Goal: Task Accomplishment & Management: Manage account settings

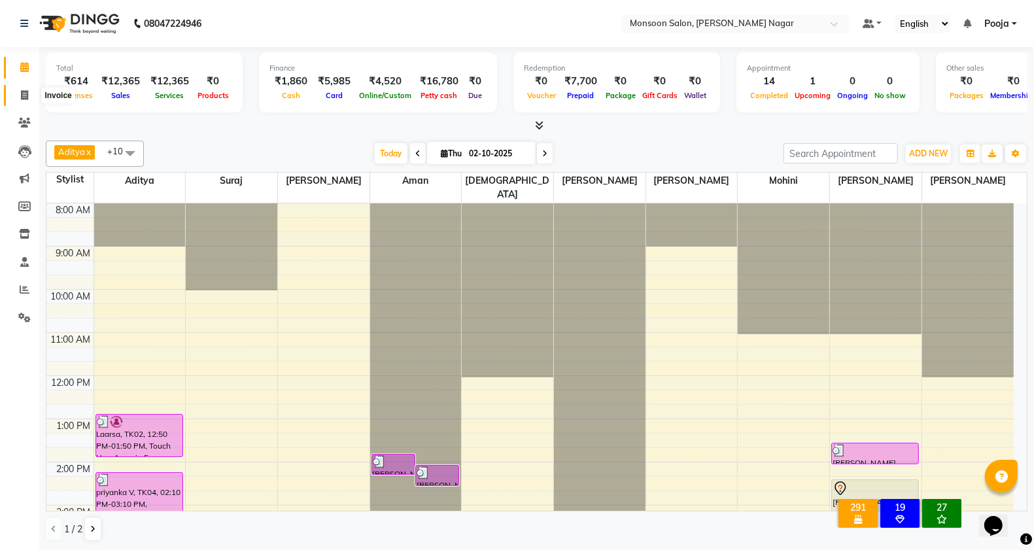
click at [24, 90] on icon at bounding box center [24, 95] width 7 height 10
select select "4905"
select select "service"
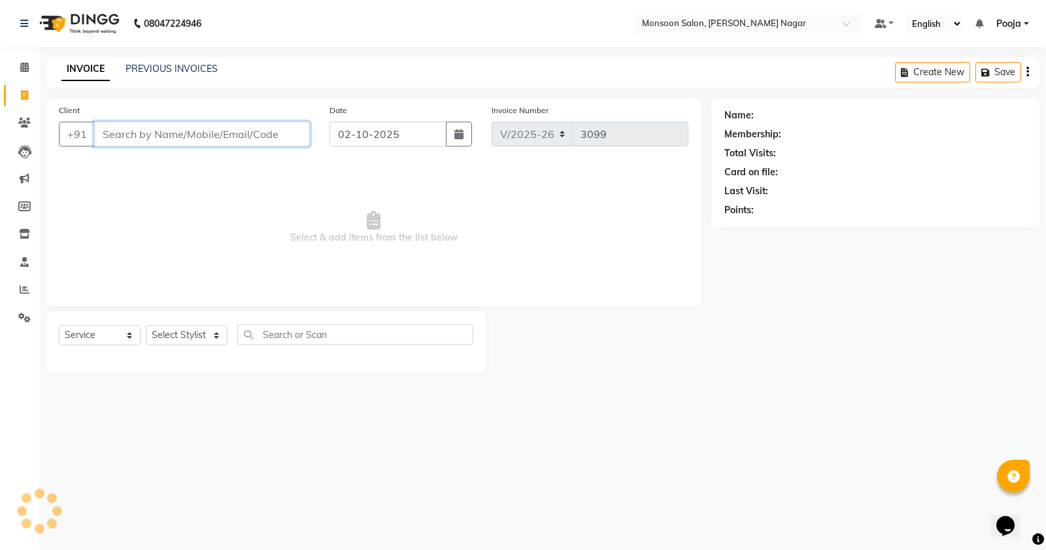
click at [126, 135] on input "Client" at bounding box center [202, 134] width 216 height 25
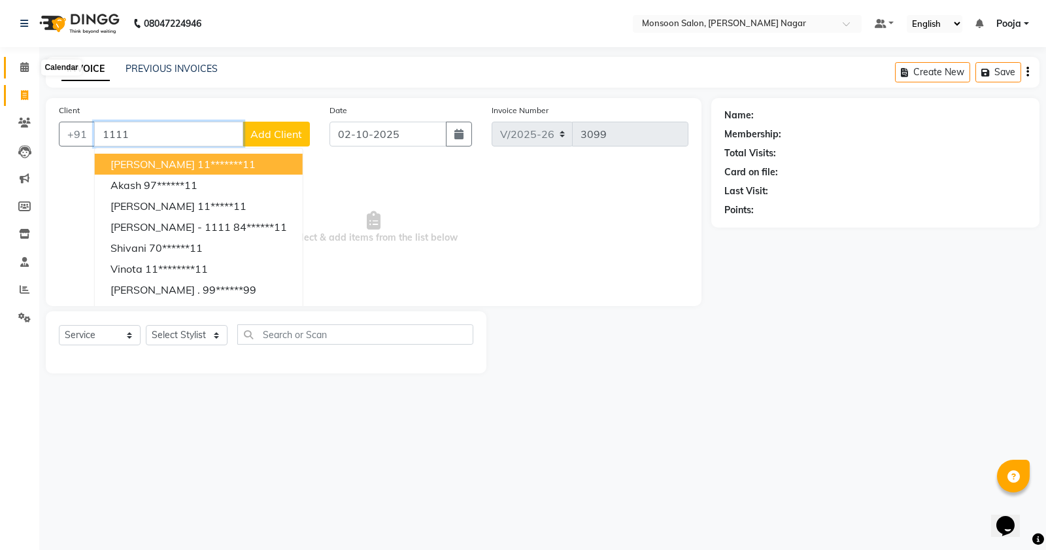
type input "1111"
click at [24, 69] on icon at bounding box center [24, 67] width 9 height 10
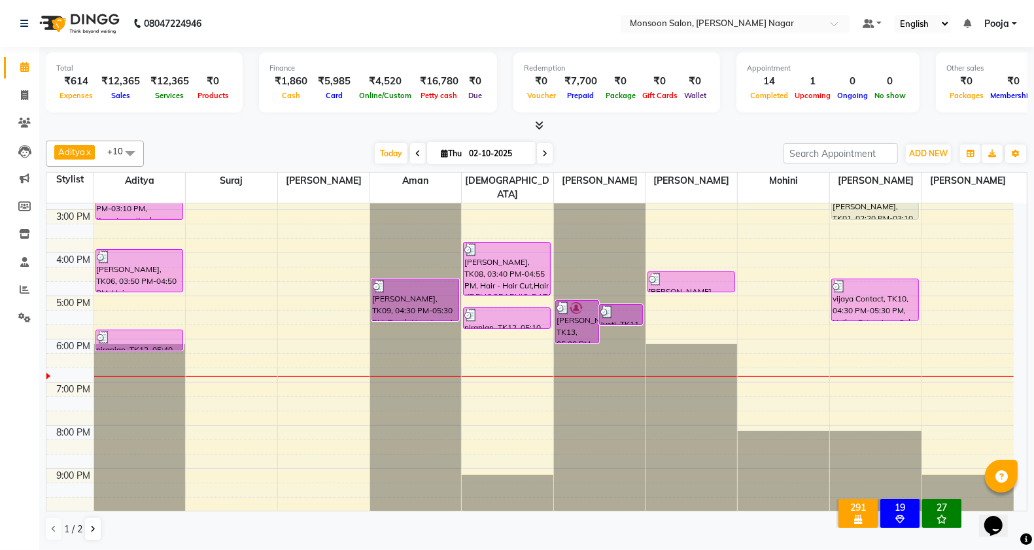
scroll to position [334, 0]
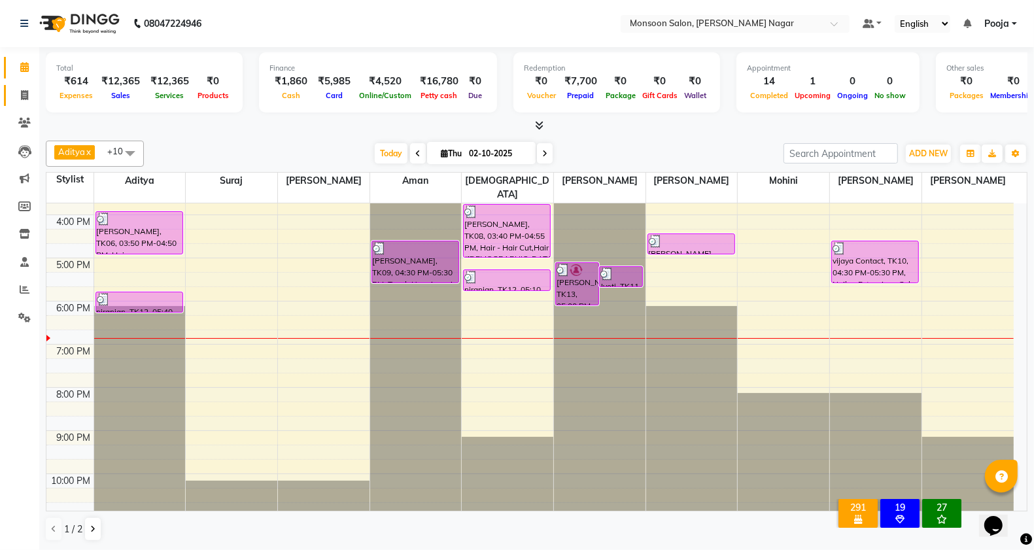
click at [20, 89] on span at bounding box center [24, 95] width 23 height 15
select select "service"
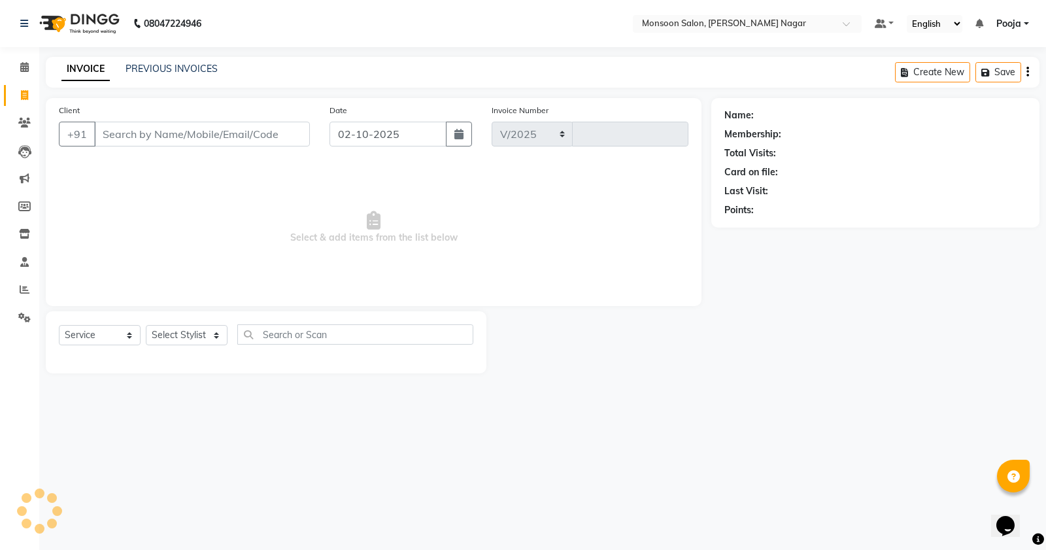
select select "4905"
type input "3099"
click at [132, 130] on input "Client" at bounding box center [202, 134] width 216 height 25
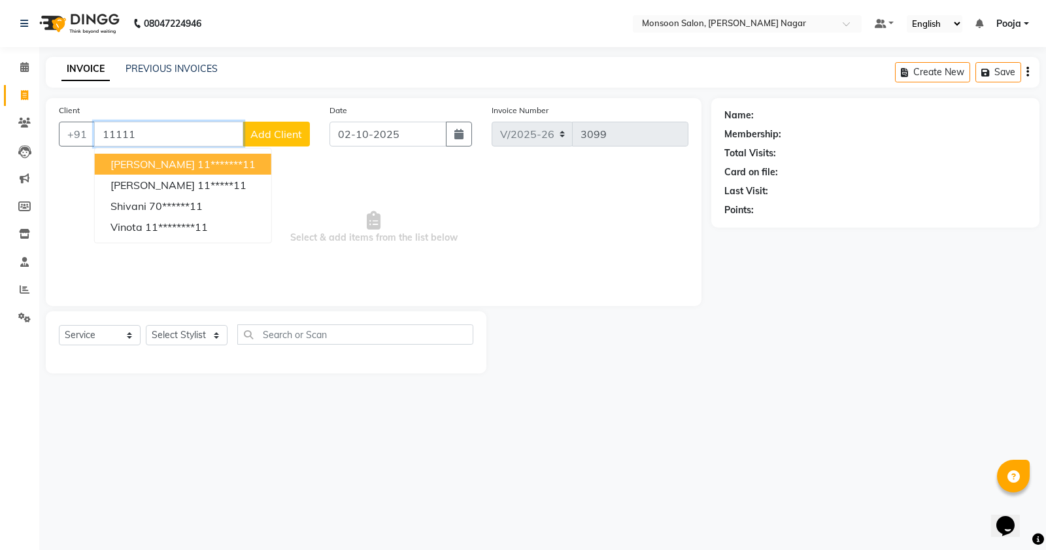
click at [144, 155] on button "[PERSON_NAME] 11*******11" at bounding box center [183, 164] width 177 height 21
type input "11*******11"
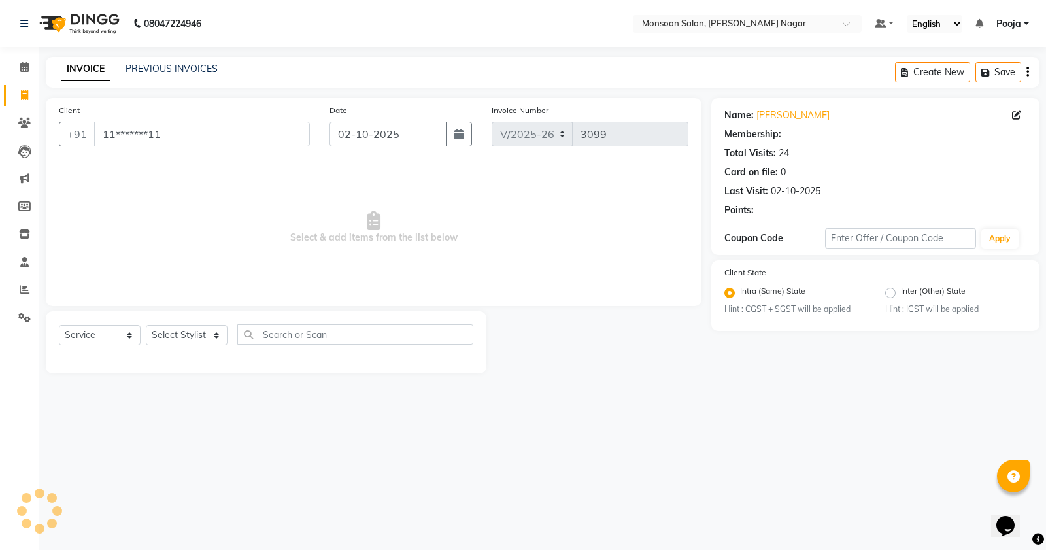
select select "1: Object"
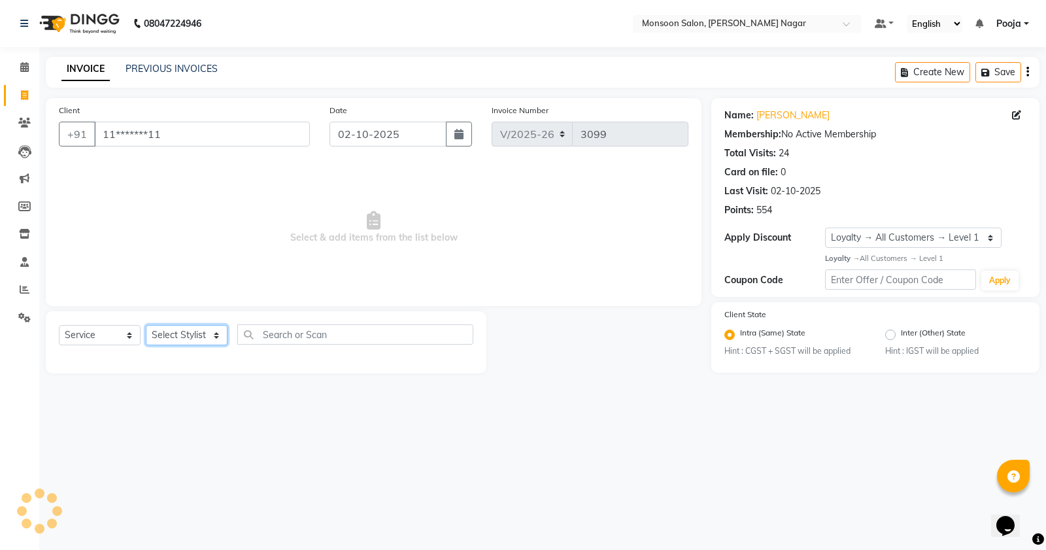
drag, startPoint x: 197, startPoint y: 339, endPoint x: 195, endPoint y: 332, distance: 6.8
click at [197, 339] on select "Select Stylist [PERSON_NAME] [PERSON_NAME] [PERSON_NAME] [PERSON_NAME] [PERSON_…" at bounding box center [187, 335] width 82 height 20
select select "85326"
click at [146, 325] on select "Select Stylist [PERSON_NAME] [PERSON_NAME] [PERSON_NAME] [PERSON_NAME] [PERSON_…" at bounding box center [187, 335] width 82 height 20
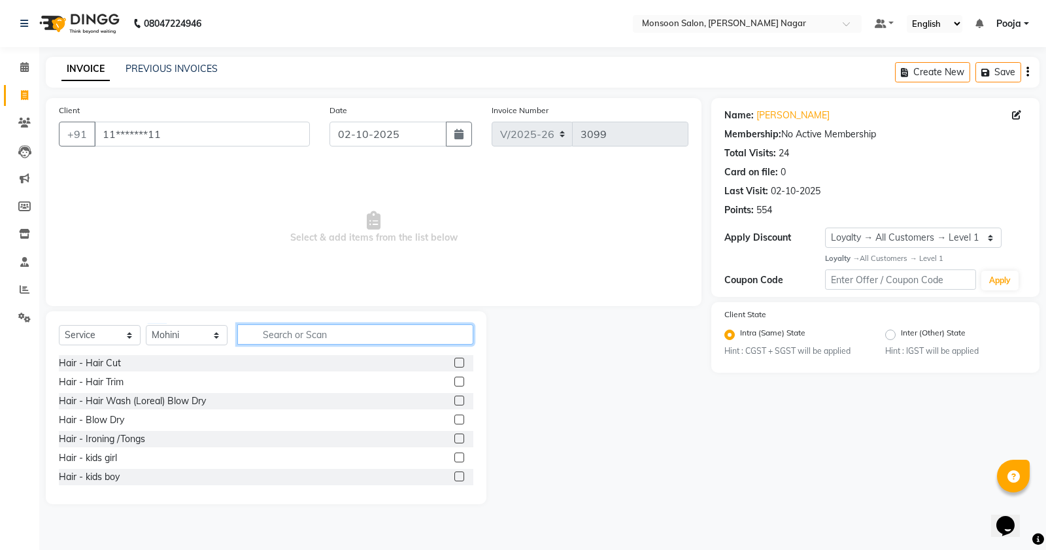
click at [302, 338] on input "text" at bounding box center [355, 334] width 236 height 20
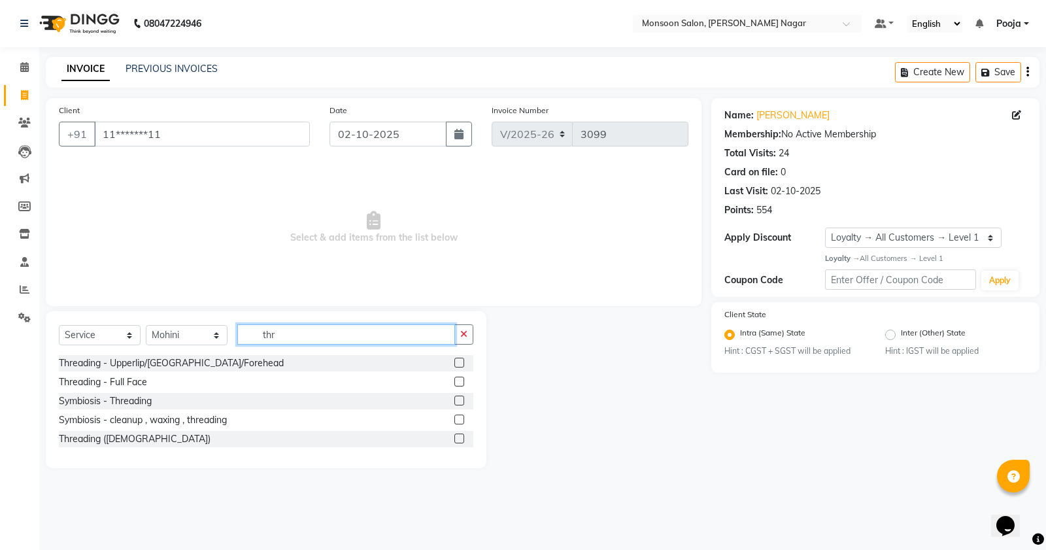
type input "thr"
click at [460, 358] on label at bounding box center [460, 363] width 10 height 10
click at [460, 359] on input "checkbox" at bounding box center [459, 363] width 9 height 9
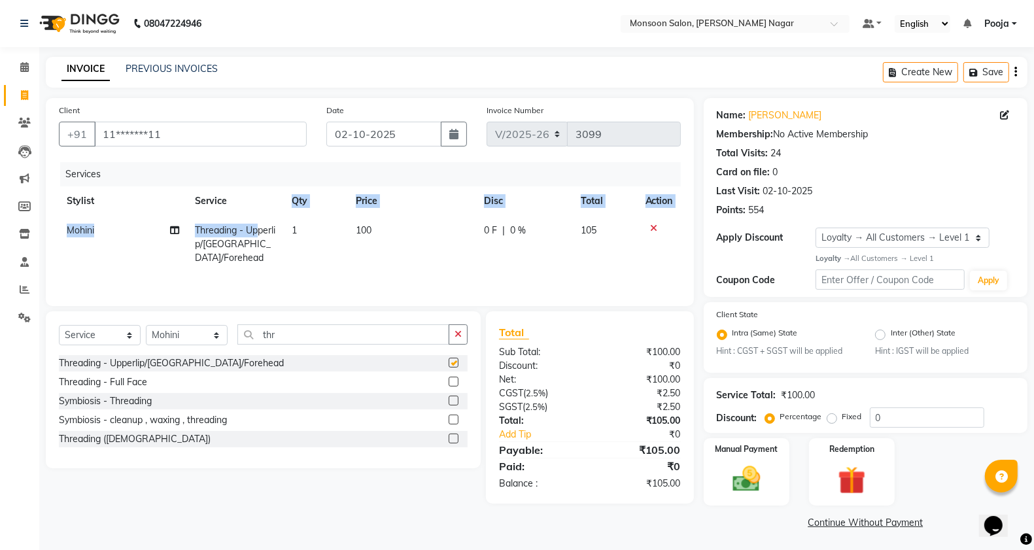
click at [259, 221] on table "Stylist Service Qty Price Disc Total Action Mohini Threading - Upperlip/[GEOGRA…" at bounding box center [370, 229] width 622 height 86
checkbox input "false"
click at [311, 226] on td "1" at bounding box center [316, 244] width 65 height 57
select select "85326"
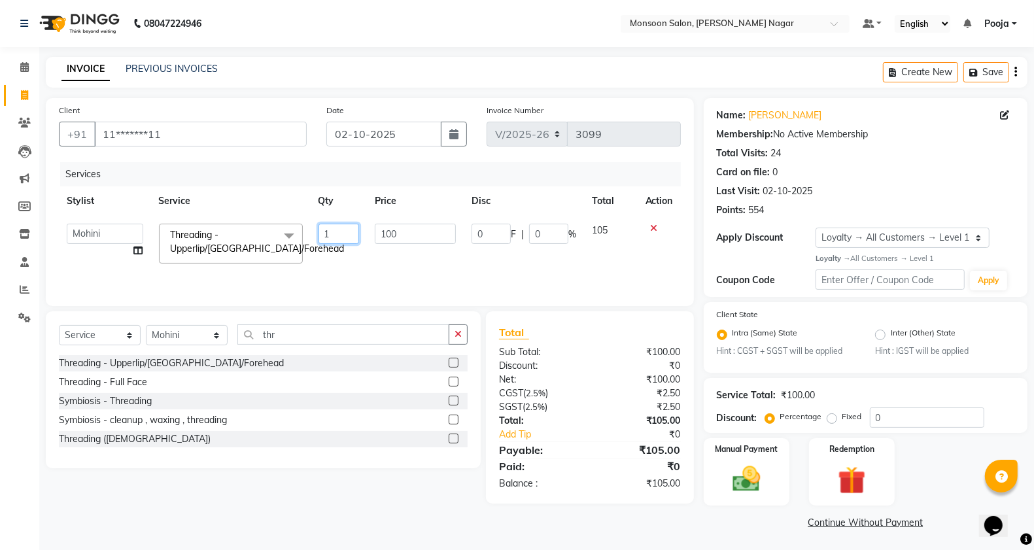
drag, startPoint x: 331, startPoint y: 235, endPoint x: 311, endPoint y: 237, distance: 20.3
click at [311, 237] on td "1" at bounding box center [339, 244] width 56 height 56
type input "2"
click at [343, 250] on td "2" at bounding box center [339, 244] width 56 height 56
select select "85326"
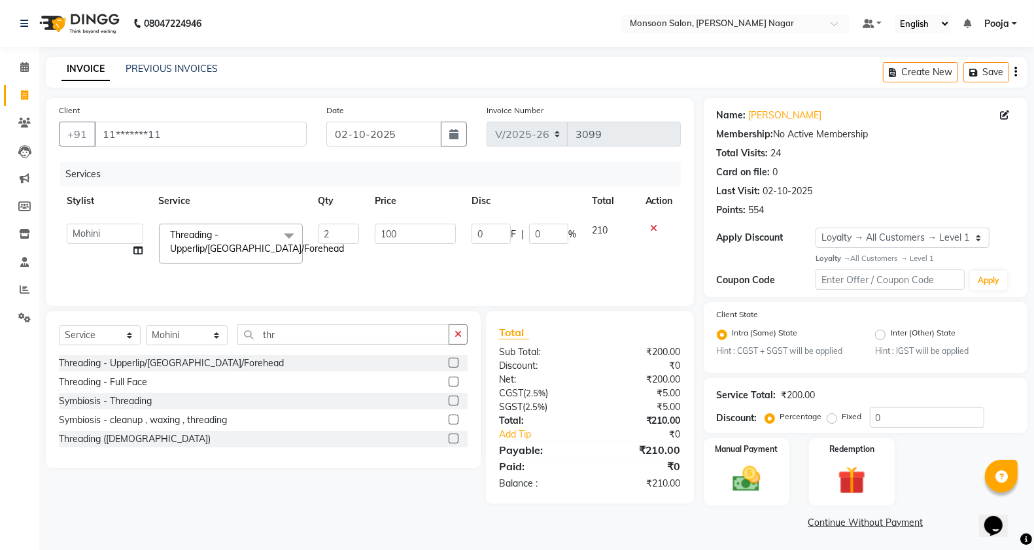
click at [1015, 72] on icon "button" at bounding box center [1015, 72] width 3 height 1
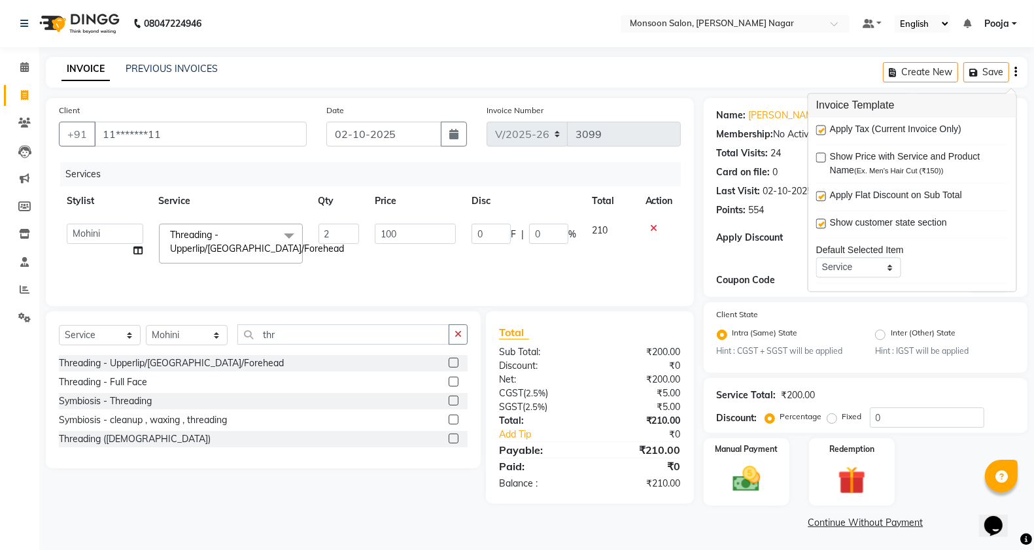
click at [824, 129] on label at bounding box center [821, 131] width 10 height 10
click at [824, 129] on input "checkbox" at bounding box center [820, 131] width 9 height 9
checkbox input "false"
click at [802, 150] on div "Total Visits: 24" at bounding box center [866, 154] width 298 height 14
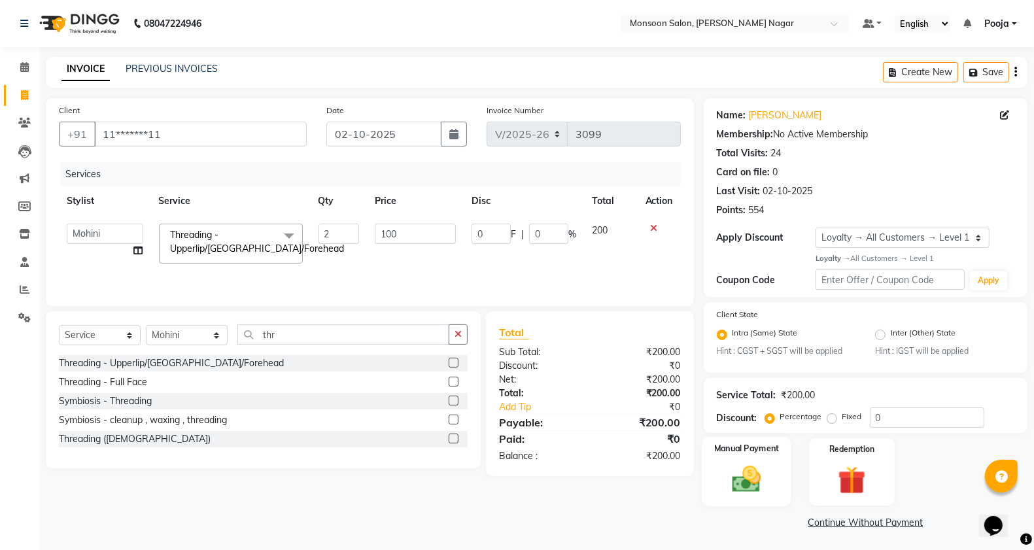
click at [762, 477] on img at bounding box center [746, 479] width 46 height 33
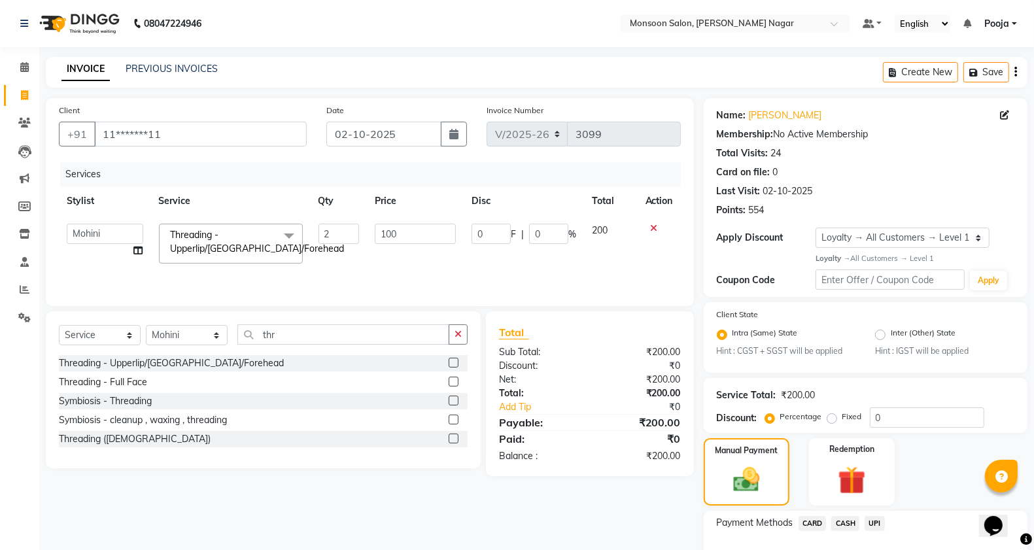
click at [873, 517] on span "UPI" at bounding box center [875, 523] width 20 height 15
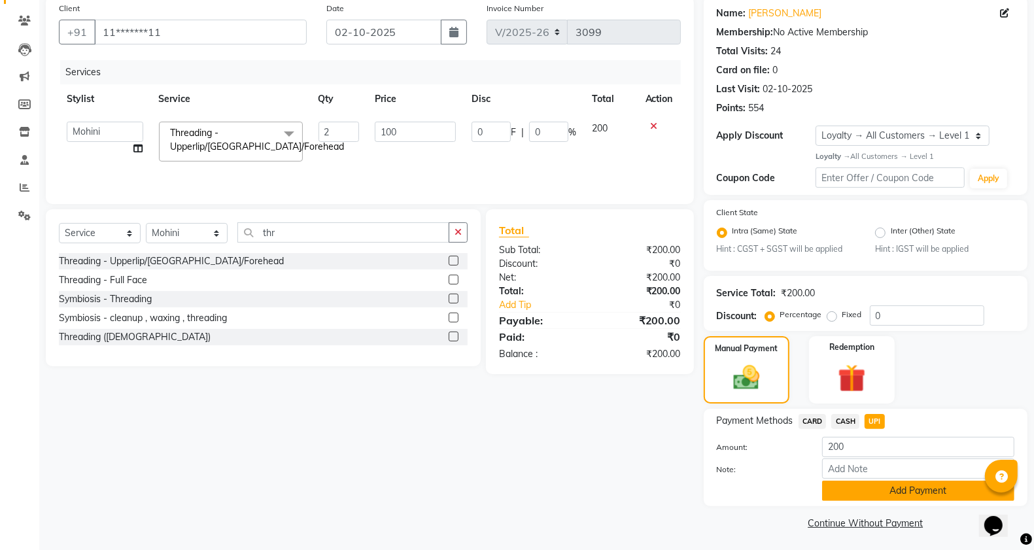
click at [878, 497] on button "Add Payment" at bounding box center [918, 491] width 192 height 20
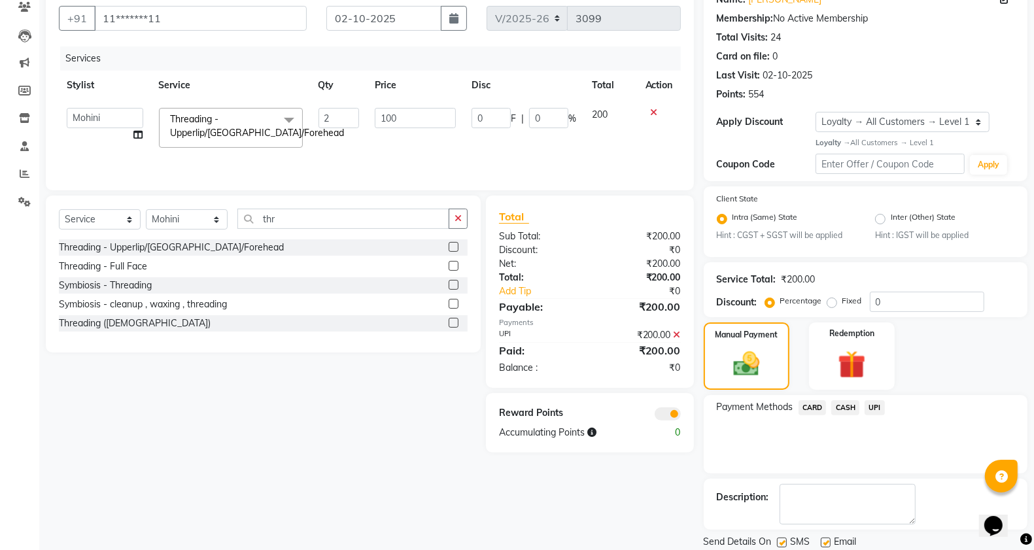
scroll to position [158, 0]
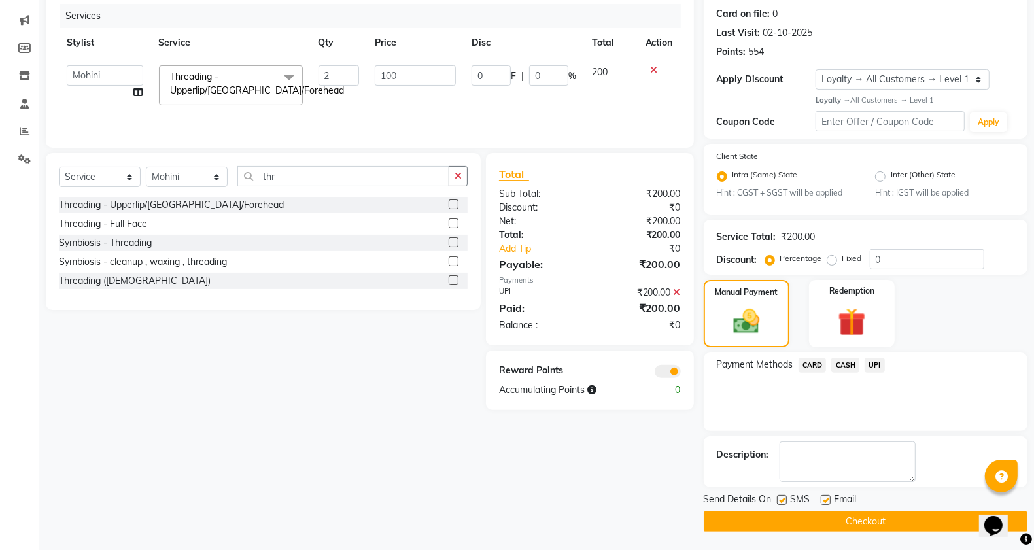
click at [880, 520] on button "Checkout" at bounding box center [866, 521] width 324 height 20
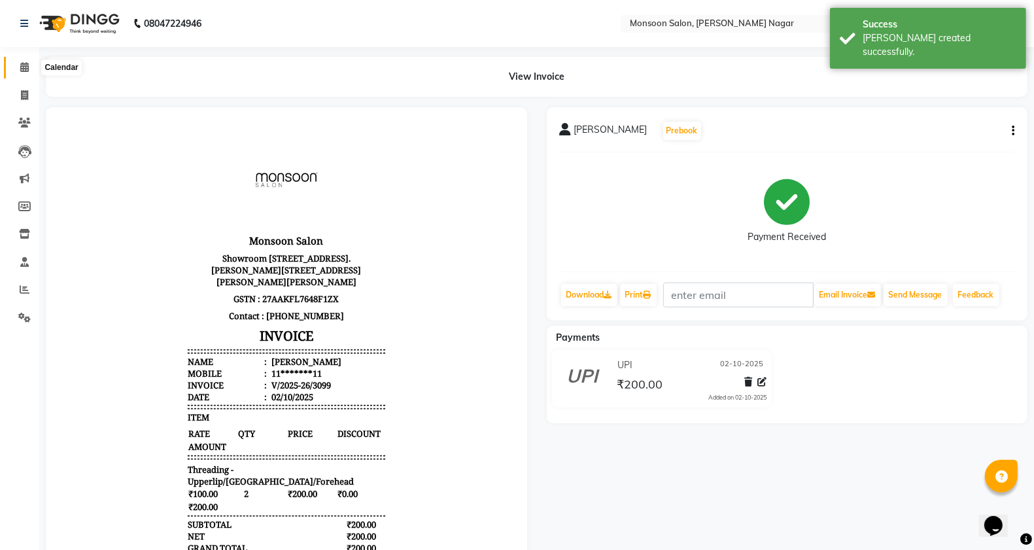
click at [22, 63] on icon at bounding box center [24, 67] width 9 height 10
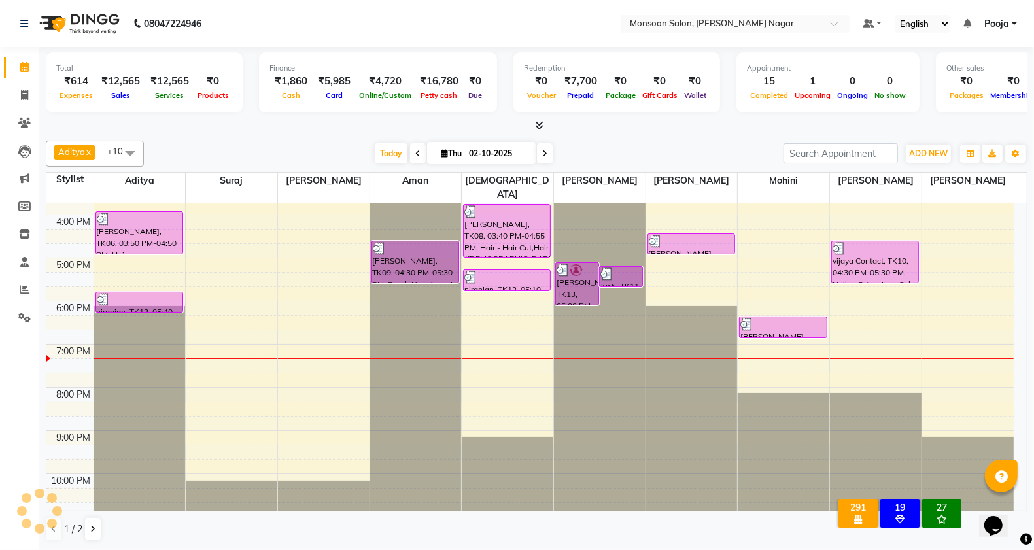
scroll to position [1, 0]
click at [24, 100] on span at bounding box center [24, 95] width 23 height 15
select select "4905"
select select "service"
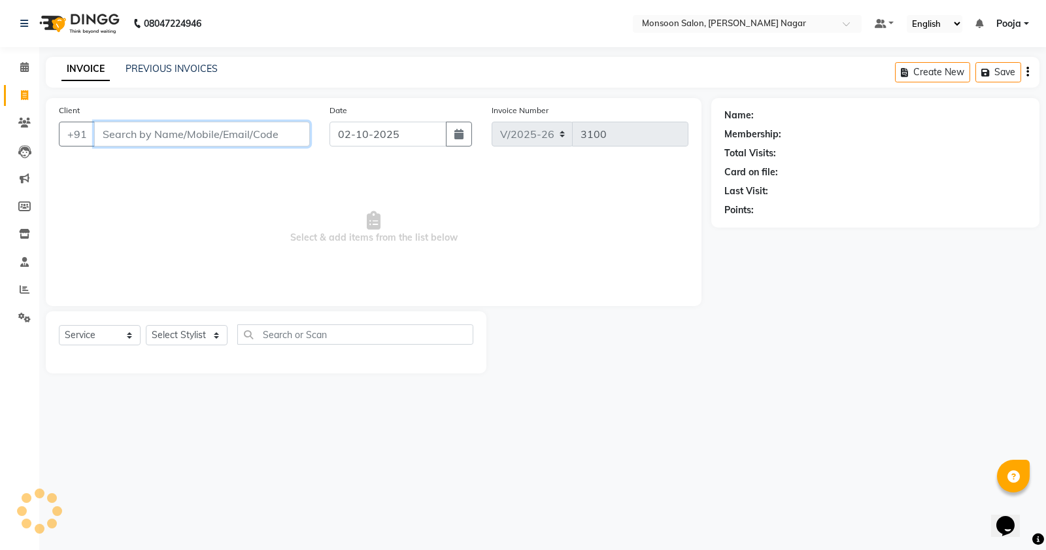
click at [137, 141] on input "Client" at bounding box center [202, 134] width 216 height 25
type input "8839847119"
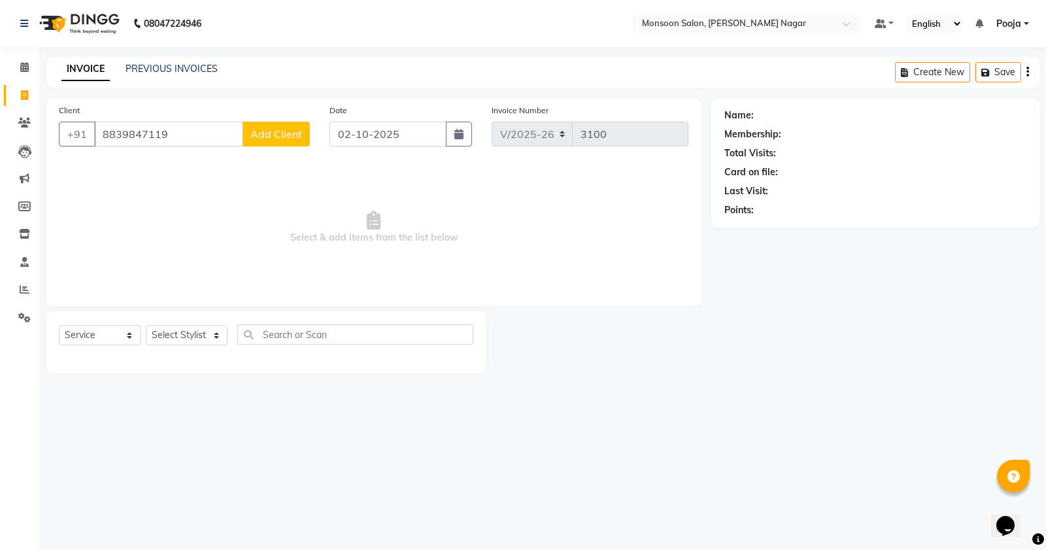
click at [276, 139] on span "Add Client" at bounding box center [276, 134] width 52 height 13
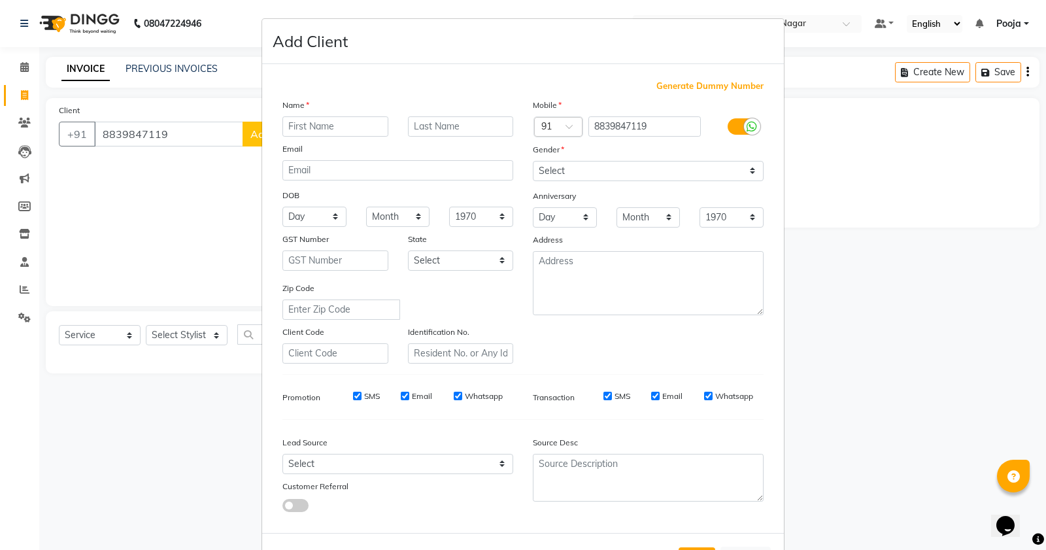
type input "a"
type input "Archana"
click at [546, 170] on select "Select [DEMOGRAPHIC_DATA] [DEMOGRAPHIC_DATA] Other Prefer Not To Say" at bounding box center [648, 171] width 231 height 20
select select "[DEMOGRAPHIC_DATA]"
click at [533, 161] on select "Select [DEMOGRAPHIC_DATA] [DEMOGRAPHIC_DATA] Other Prefer Not To Say" at bounding box center [648, 171] width 231 height 20
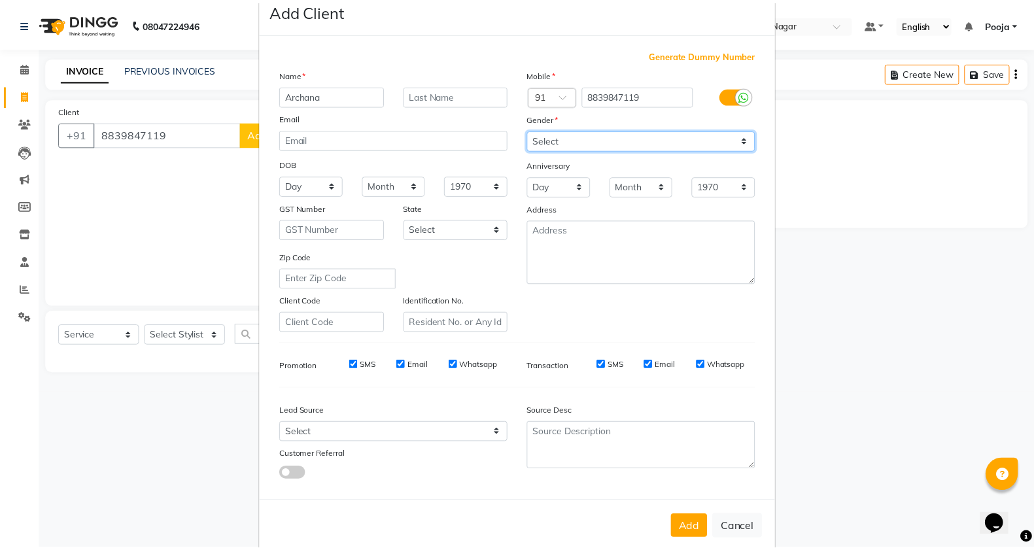
scroll to position [49, 0]
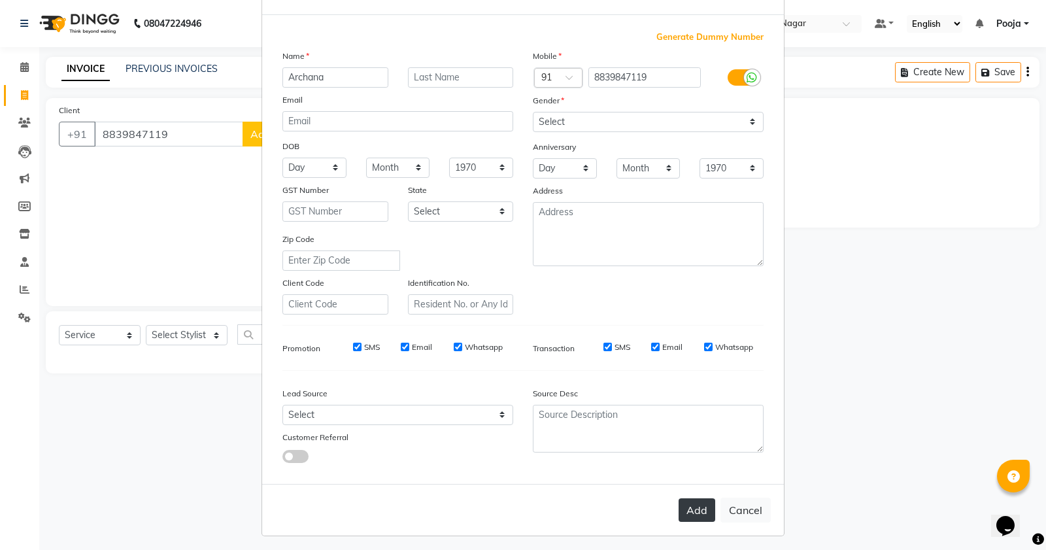
click at [693, 512] on button "Add" at bounding box center [697, 510] width 37 height 24
type input "88******19"
select select
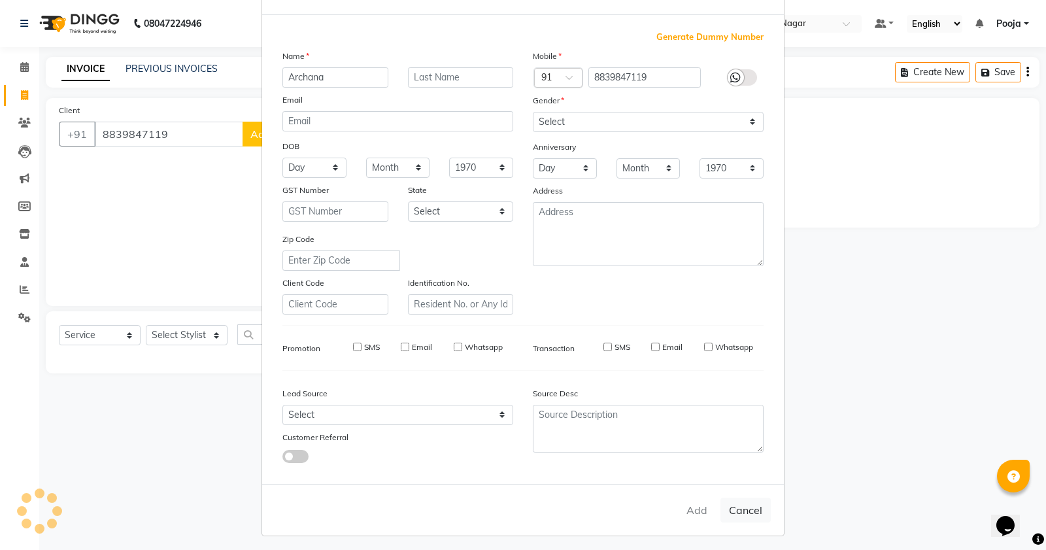
select select
checkbox input "false"
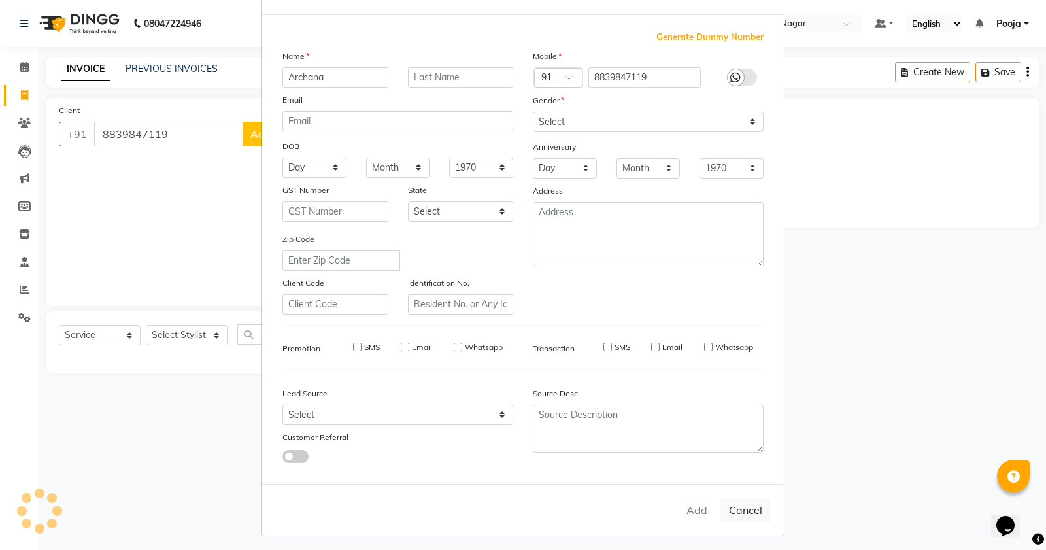
checkbox input "false"
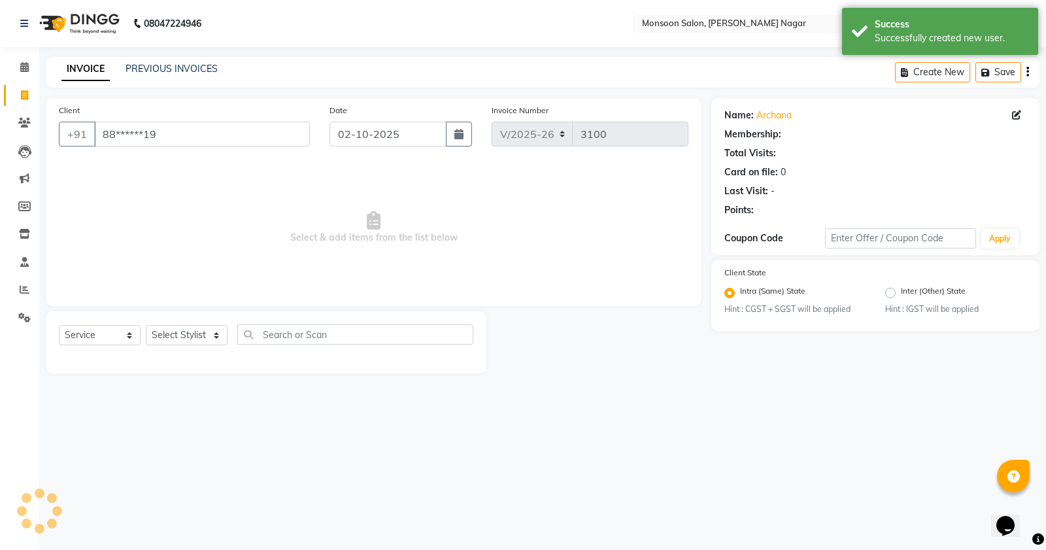
select select "1: Object"
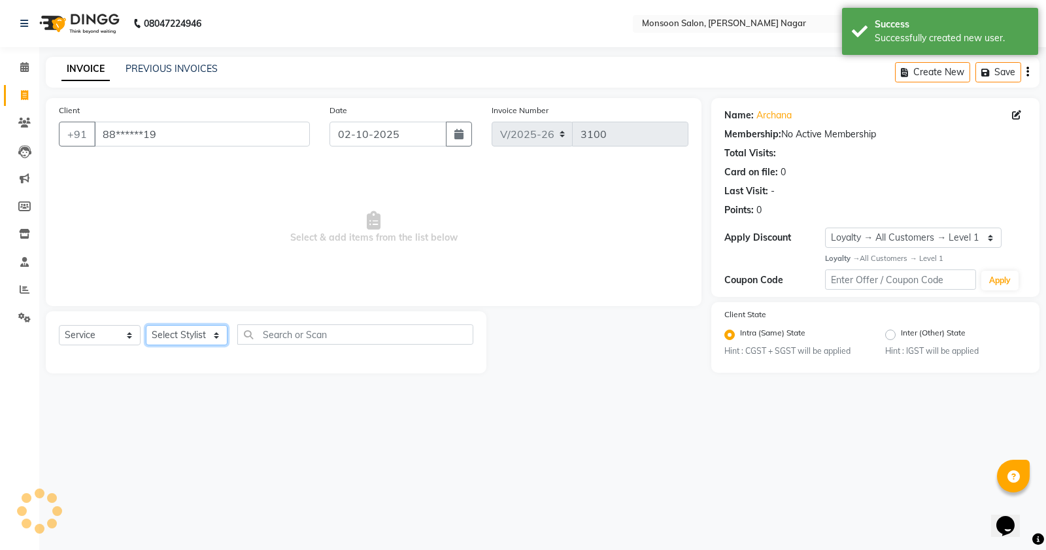
click at [162, 334] on select "Select Stylist [PERSON_NAME] [PERSON_NAME] [PERSON_NAME] [PERSON_NAME] [PERSON_…" at bounding box center [187, 335] width 82 height 20
select select "51999"
click at [146, 325] on select "Select Stylist [PERSON_NAME] [PERSON_NAME] [PERSON_NAME] [PERSON_NAME] [PERSON_…" at bounding box center [187, 335] width 82 height 20
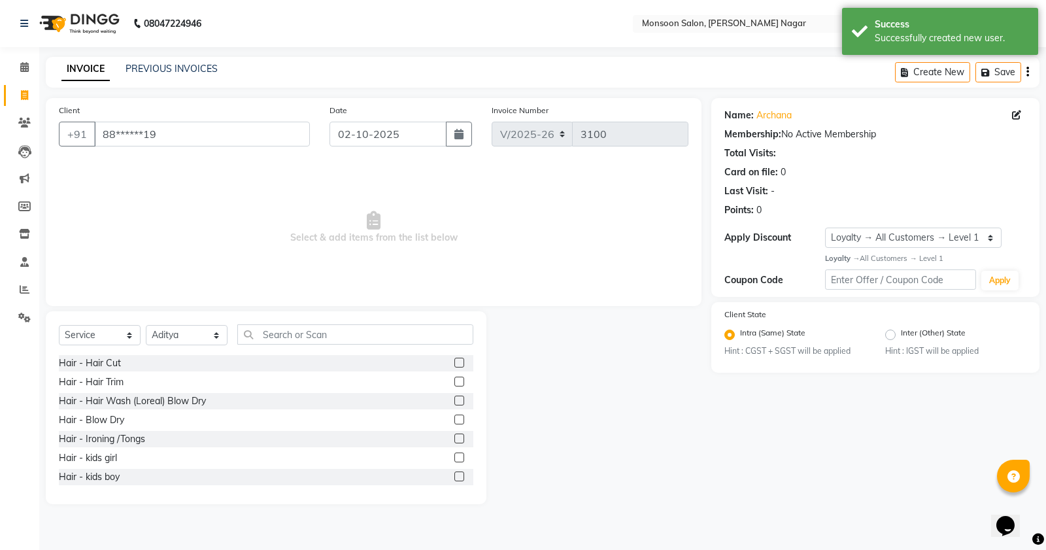
click at [455, 364] on label at bounding box center [460, 363] width 10 height 10
click at [455, 364] on input "checkbox" at bounding box center [459, 363] width 9 height 9
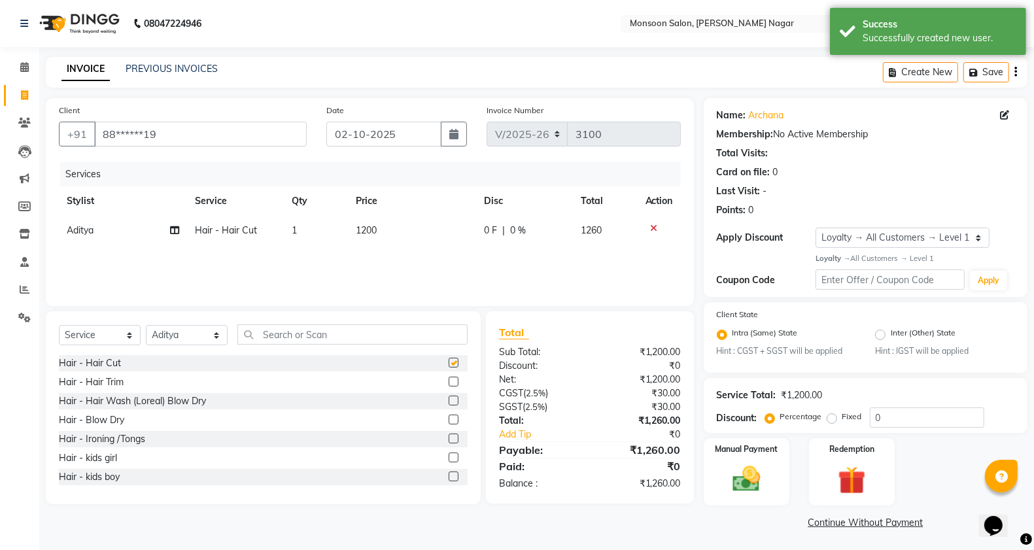
checkbox input "false"
click at [370, 337] on input "text" at bounding box center [352, 334] width 230 height 20
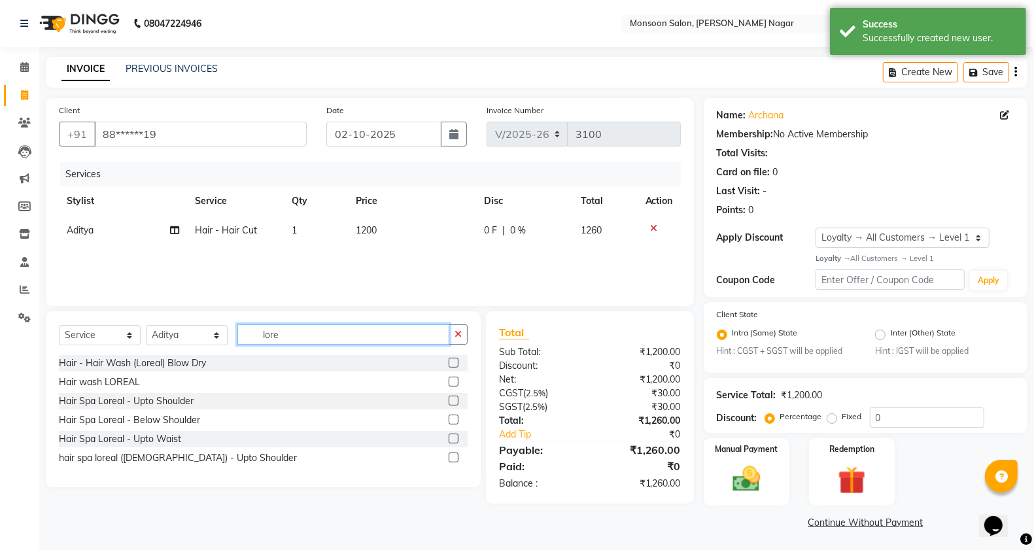
type input "lore"
click at [452, 443] on label at bounding box center [454, 439] width 10 height 10
click at [452, 443] on input "checkbox" at bounding box center [453, 439] width 9 height 9
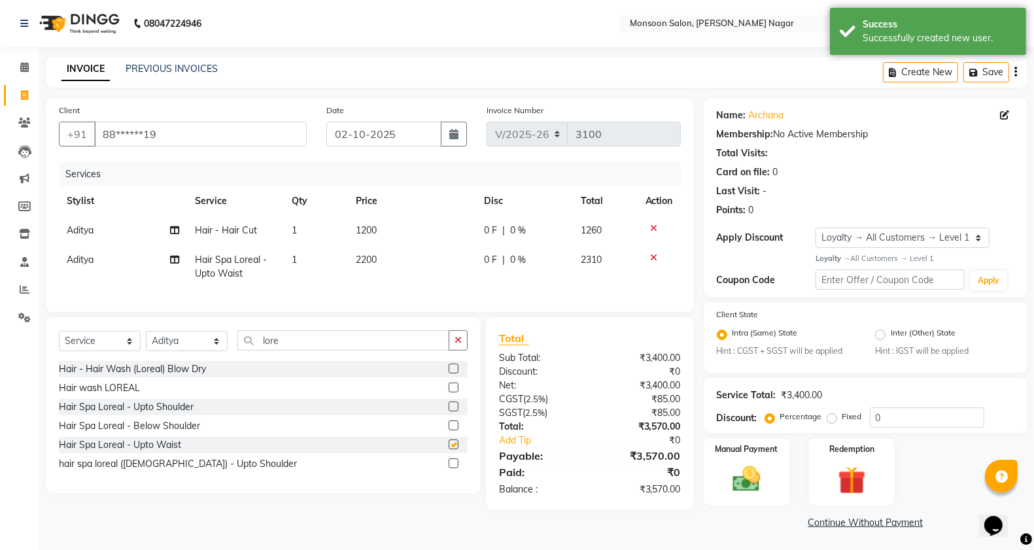
checkbox input "false"
click at [377, 268] on td "2200" at bounding box center [412, 266] width 128 height 43
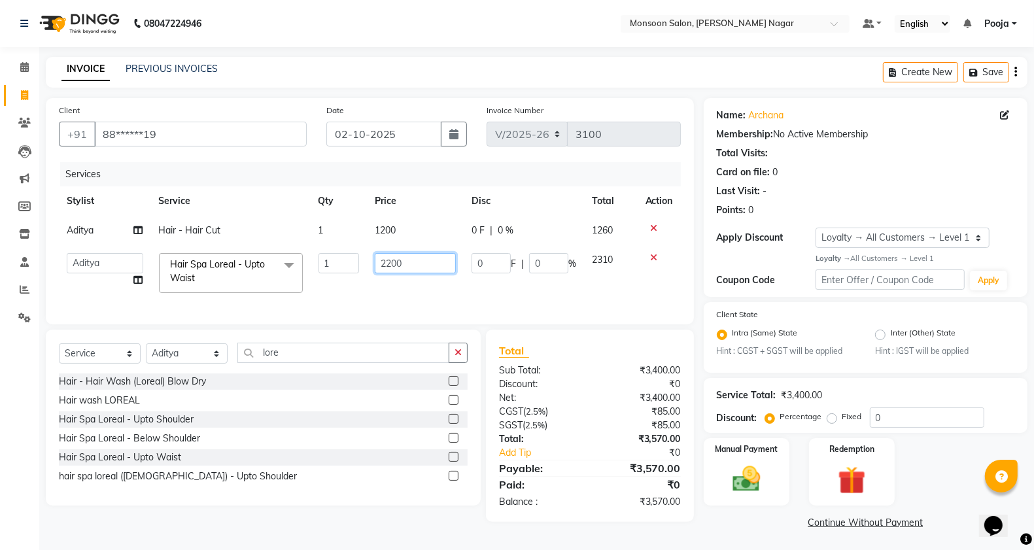
click at [390, 266] on input "2200" at bounding box center [416, 263] width 82 height 20
type input "4000"
click at [1017, 73] on button "button" at bounding box center [1015, 72] width 3 height 31
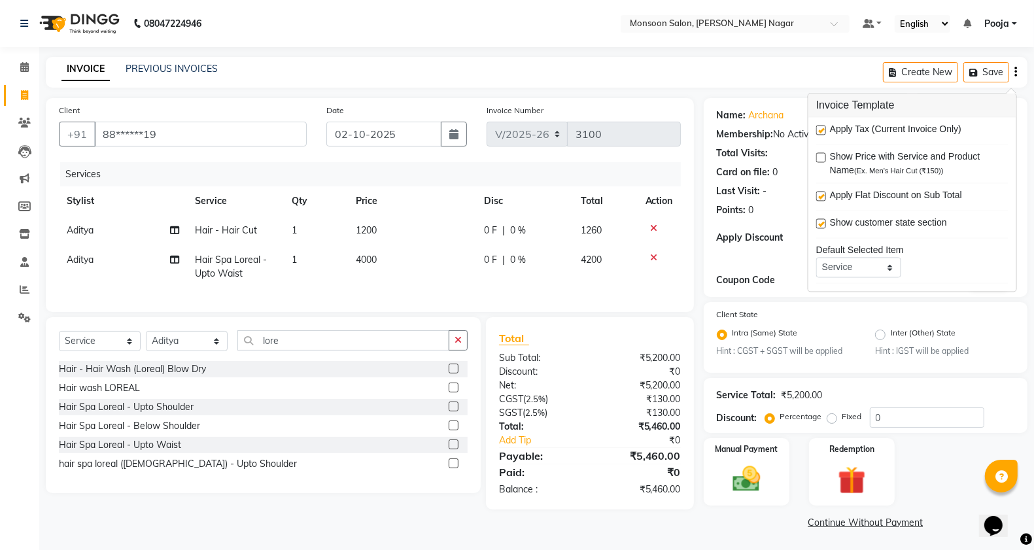
click at [821, 131] on label at bounding box center [821, 131] width 10 height 10
click at [821, 131] on input "checkbox" at bounding box center [820, 131] width 9 height 9
checkbox input "false"
click at [842, 413] on label "Fixed" at bounding box center [852, 417] width 20 height 12
click at [831, 413] on input "Fixed" at bounding box center [834, 416] width 9 height 9
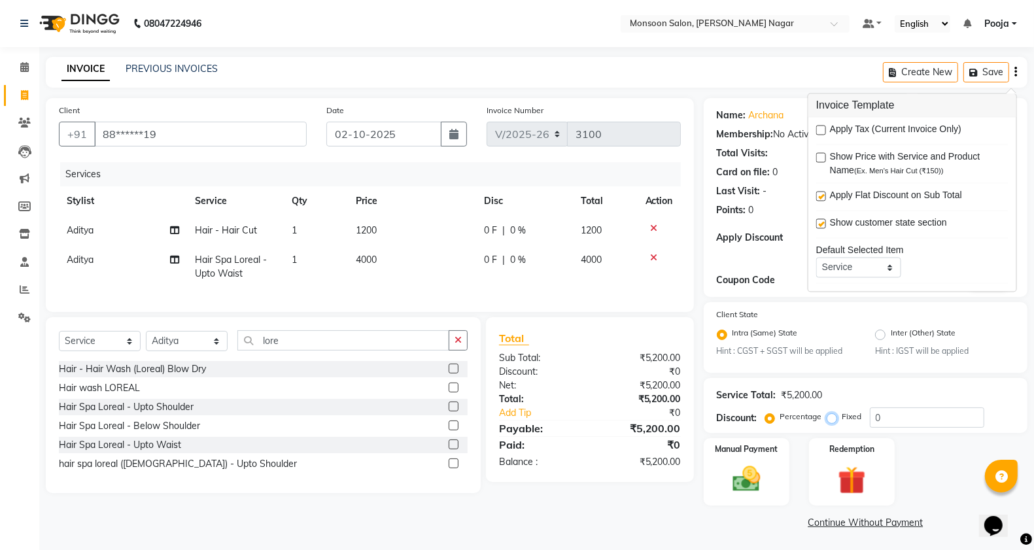
radio input "true"
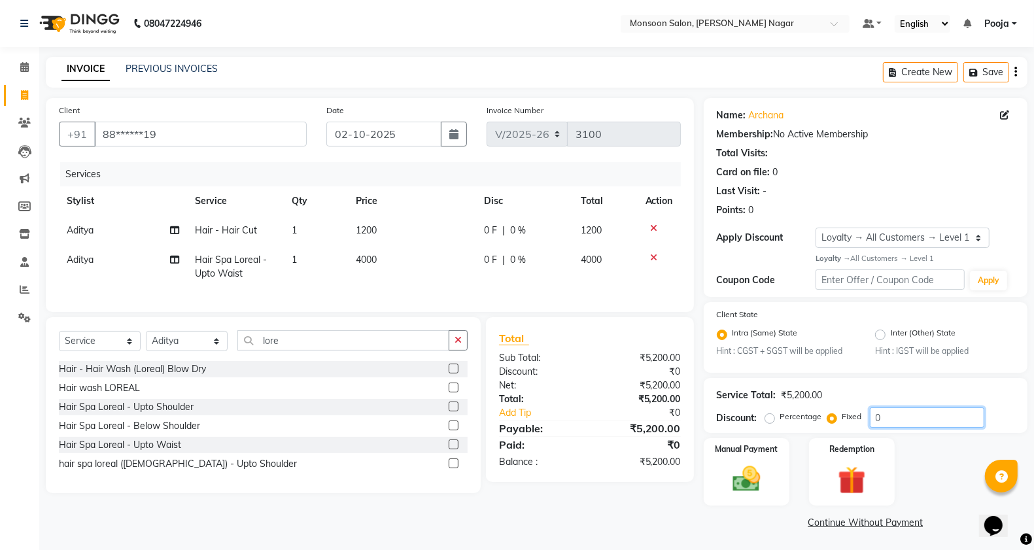
drag, startPoint x: 901, startPoint y: 412, endPoint x: 867, endPoint y: 422, distance: 34.8
click at [867, 422] on div "Percentage Fixed 0" at bounding box center [876, 417] width 216 height 20
type input "1"
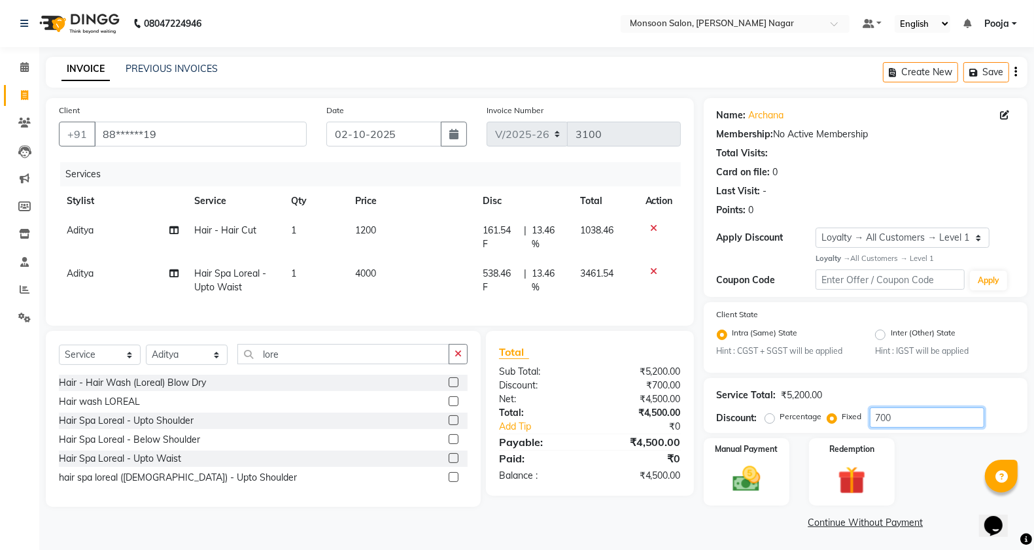
scroll to position [1, 0]
type input "700"
click at [757, 472] on img at bounding box center [746, 478] width 46 height 33
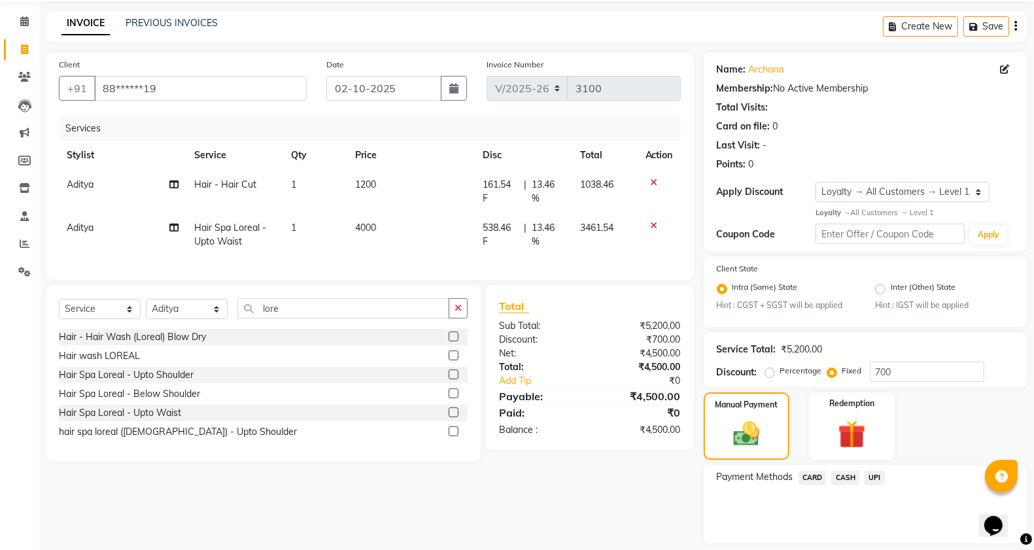
scroll to position [84, 0]
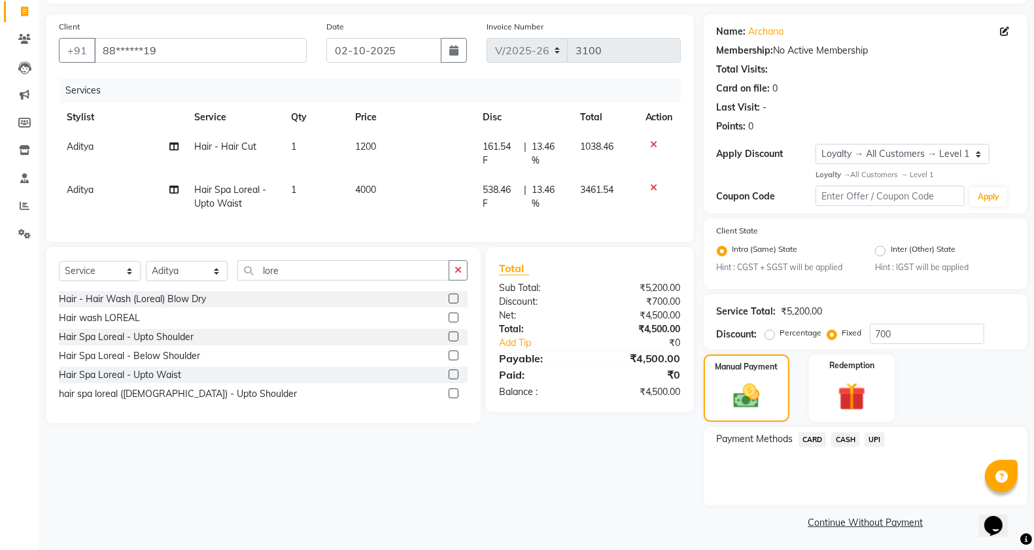
click at [868, 440] on span "UPI" at bounding box center [875, 439] width 20 height 15
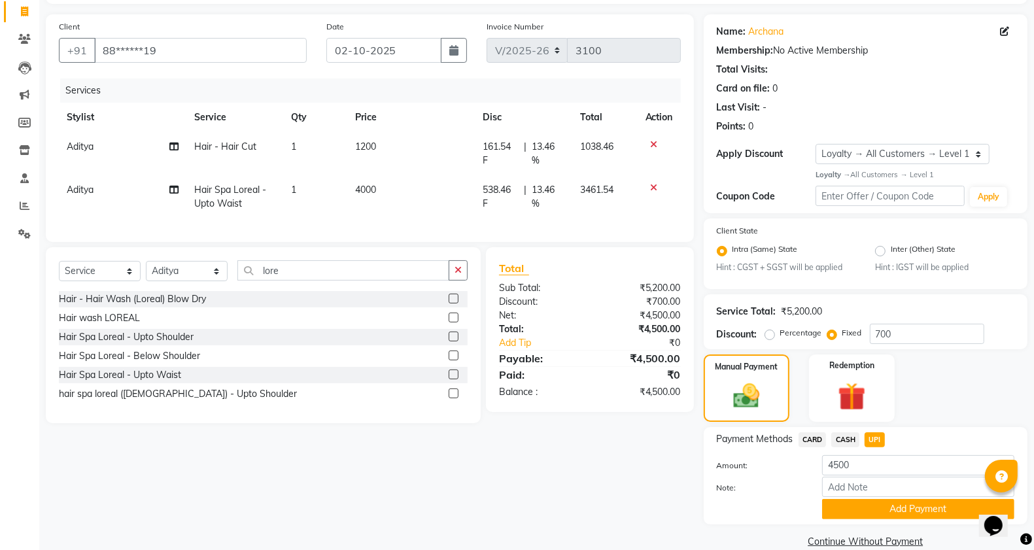
click at [802, 436] on span "CARD" at bounding box center [813, 439] width 28 height 15
click at [857, 502] on button "Add Payment" at bounding box center [918, 509] width 192 height 20
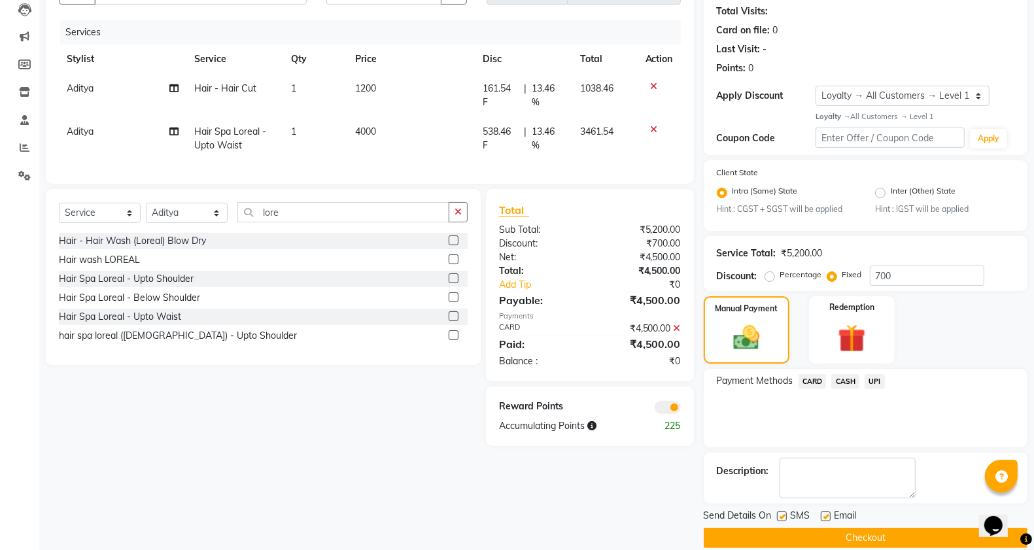
scroll to position [158, 0]
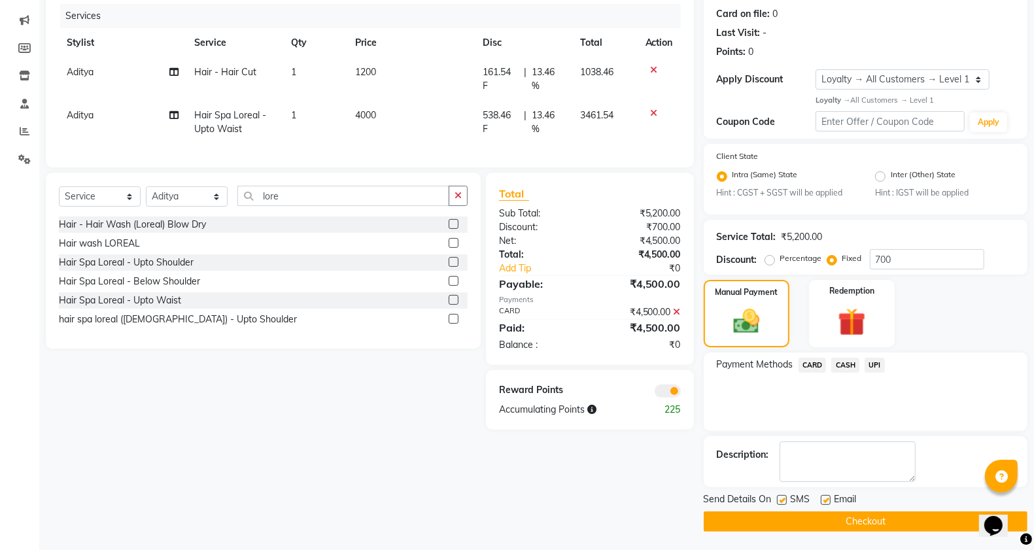
click at [854, 511] on button "Checkout" at bounding box center [866, 521] width 324 height 20
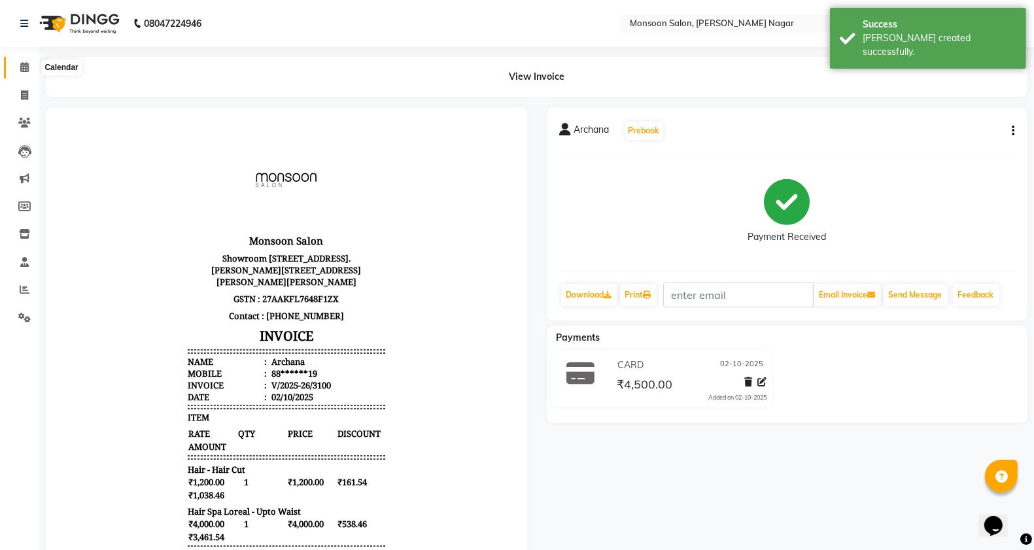
click at [27, 72] on icon at bounding box center [24, 67] width 9 height 10
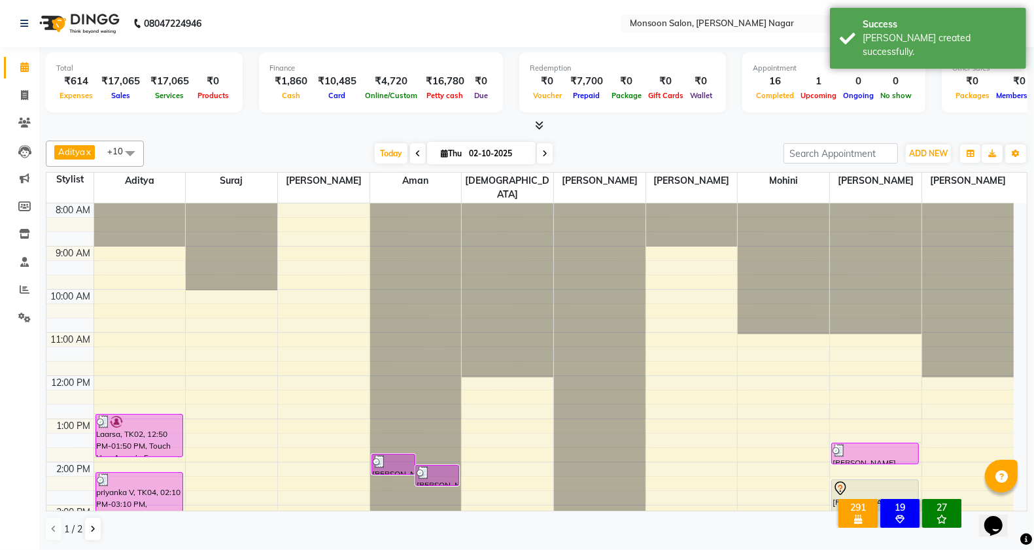
scroll to position [1, 0]
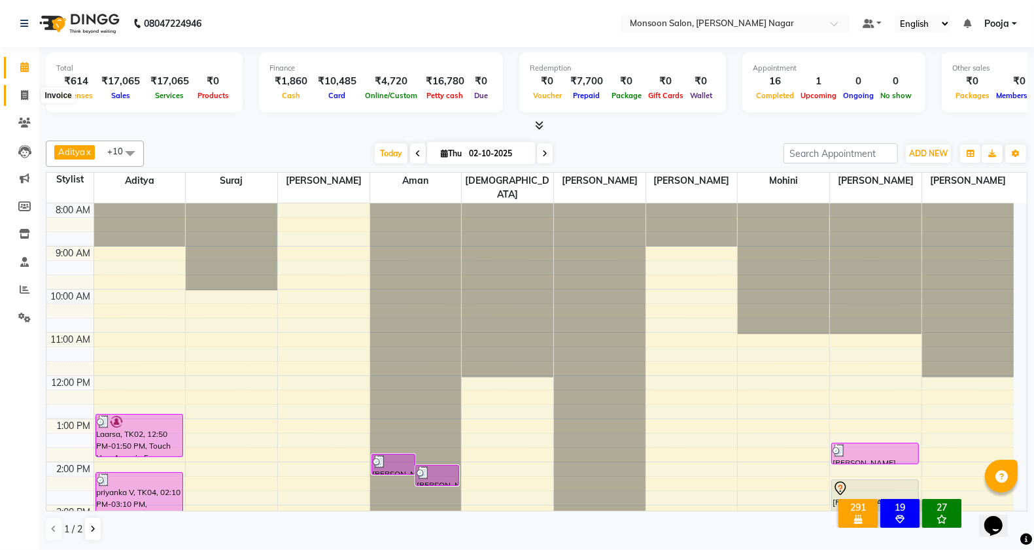
click at [22, 97] on icon at bounding box center [24, 95] width 7 height 10
select select "4905"
select select "service"
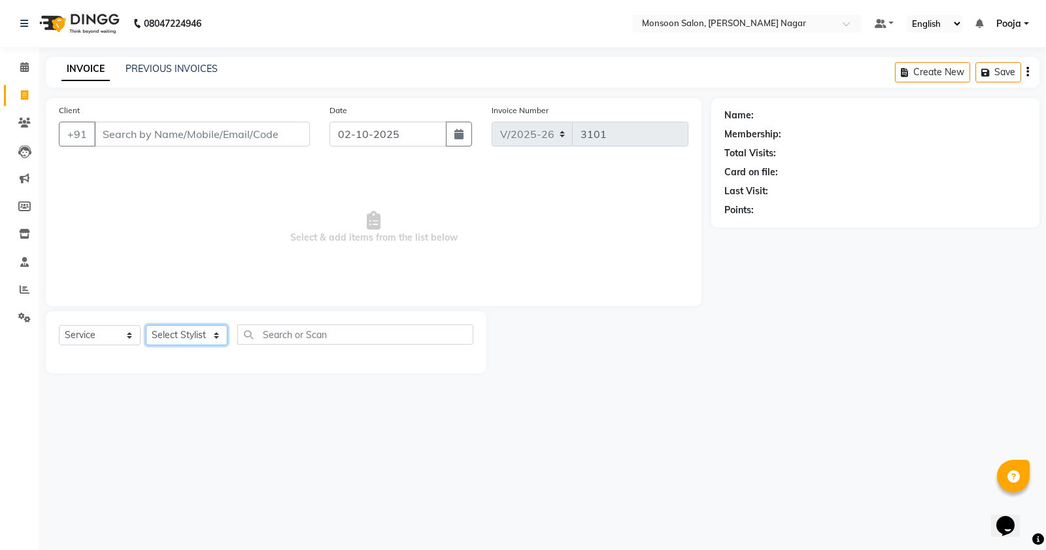
click at [165, 337] on select "Select Stylist [PERSON_NAME] [PERSON_NAME] [PERSON_NAME] [PERSON_NAME] [PERSON_…" at bounding box center [187, 335] width 82 height 20
select select "89609"
click at [146, 325] on select "Select Stylist [PERSON_NAME] [PERSON_NAME] [PERSON_NAME] [PERSON_NAME] [PERSON_…" at bounding box center [187, 335] width 82 height 20
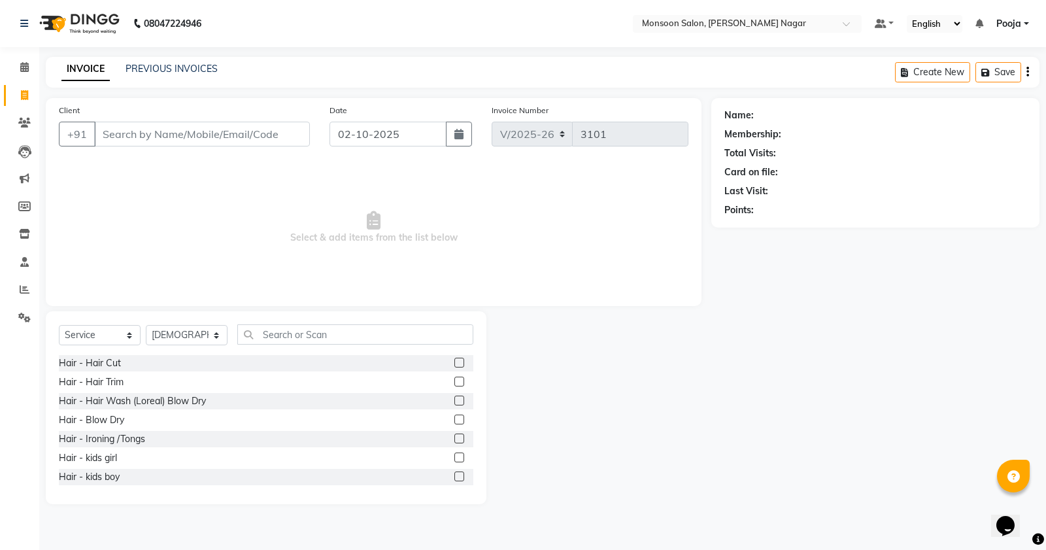
click at [455, 360] on label at bounding box center [460, 363] width 10 height 10
click at [455, 360] on input "checkbox" at bounding box center [459, 363] width 9 height 9
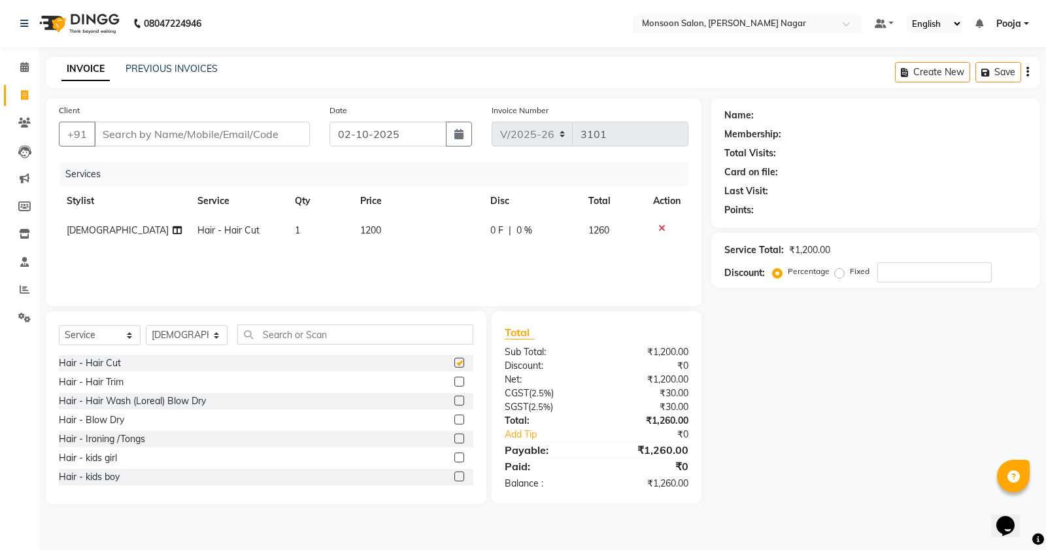
checkbox input "false"
click at [400, 341] on input "text" at bounding box center [355, 334] width 236 height 20
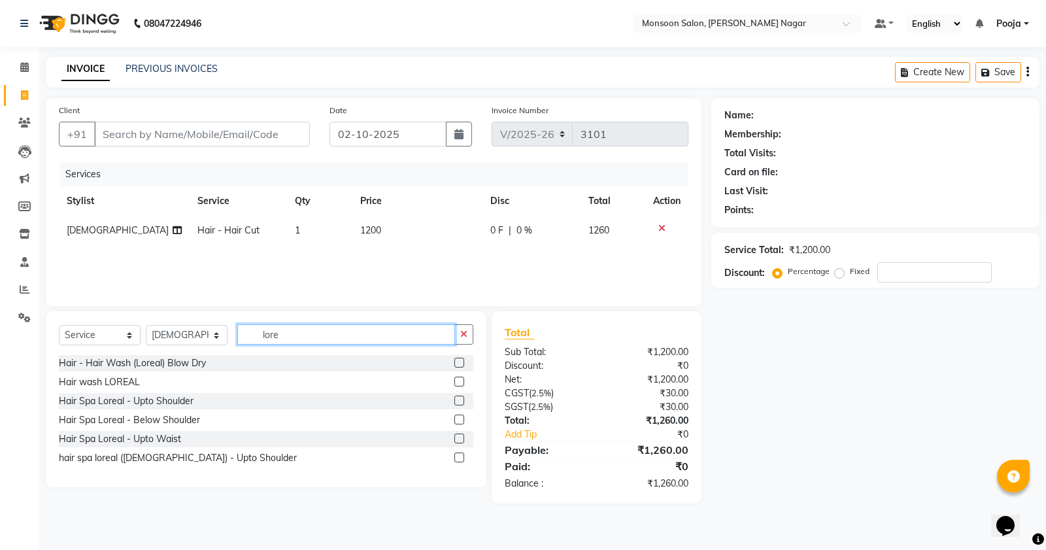
type input "lore"
click at [460, 419] on label at bounding box center [460, 420] width 10 height 10
click at [460, 419] on input "checkbox" at bounding box center [459, 420] width 9 height 9
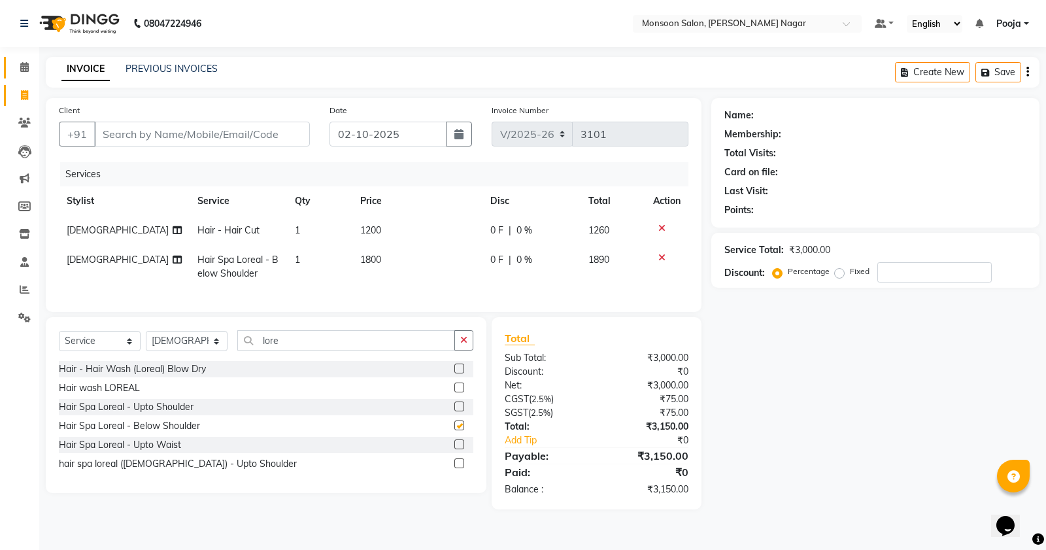
checkbox input "false"
click at [159, 136] on input "Client" at bounding box center [202, 134] width 216 height 25
type input "8"
type input "0"
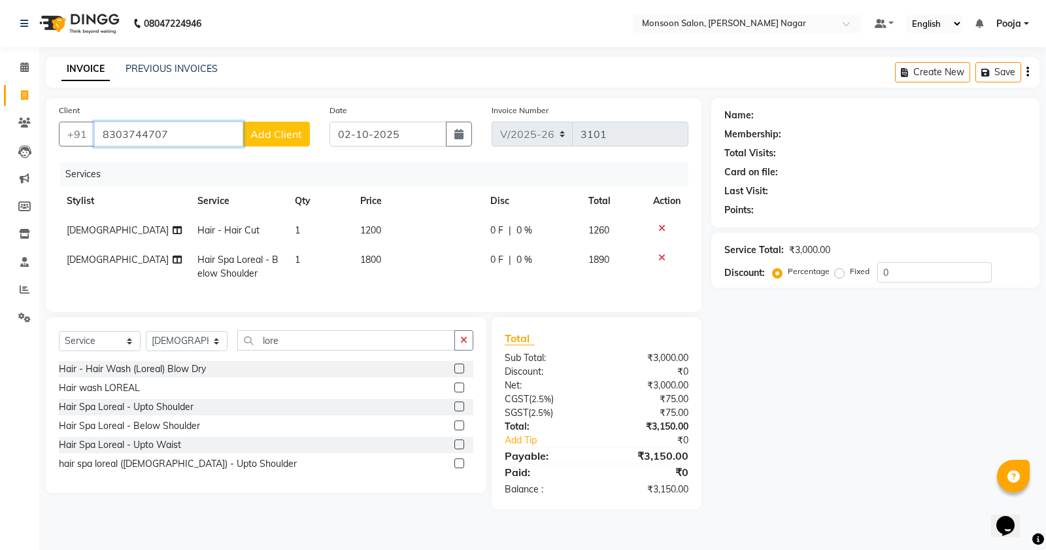
type input "8303744707"
click at [282, 133] on span "Add Client" at bounding box center [276, 134] width 52 height 13
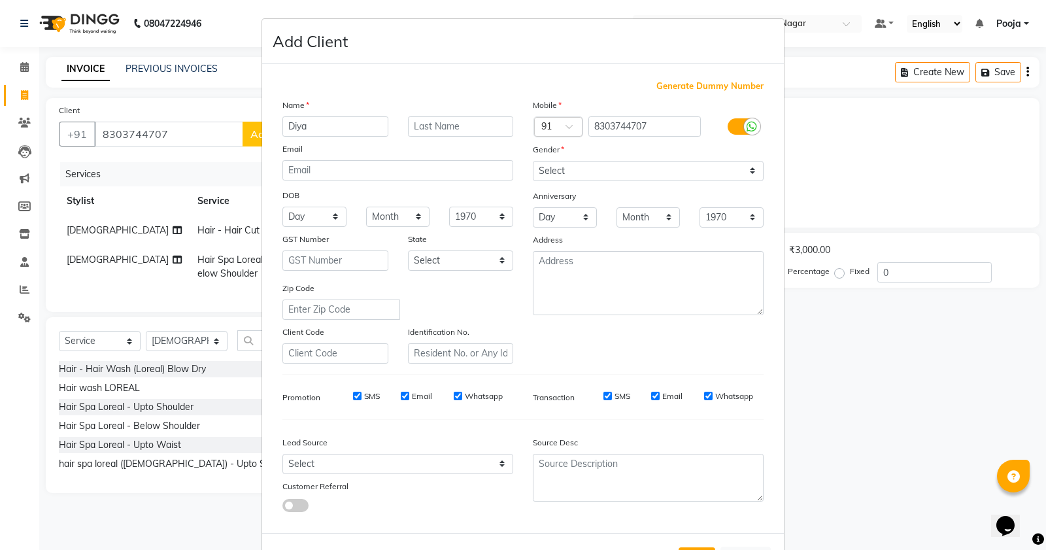
type input "Diya"
click at [556, 174] on select "Select [DEMOGRAPHIC_DATA] [DEMOGRAPHIC_DATA] Other Prefer Not To Say" at bounding box center [648, 171] width 231 height 20
select select "[DEMOGRAPHIC_DATA]"
click at [533, 161] on select "Select [DEMOGRAPHIC_DATA] [DEMOGRAPHIC_DATA] Other Prefer Not To Say" at bounding box center [648, 171] width 231 height 20
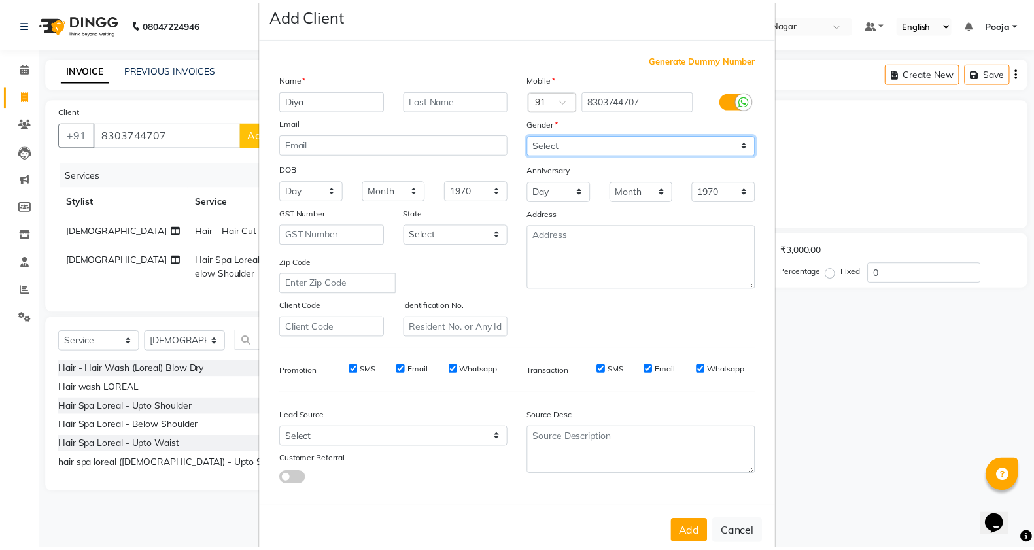
scroll to position [49, 0]
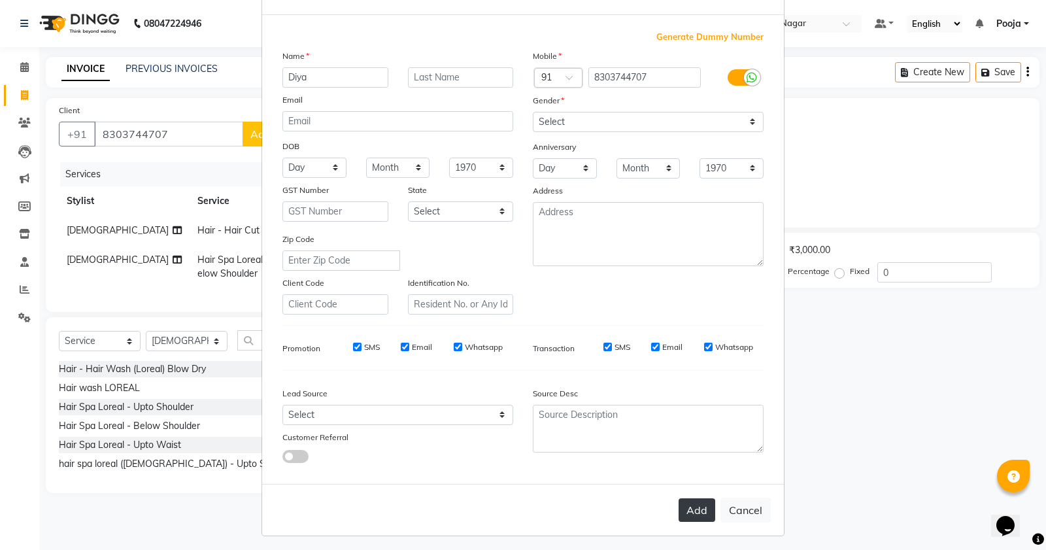
click at [694, 498] on button "Add" at bounding box center [697, 510] width 37 height 24
type input "83******07"
select select
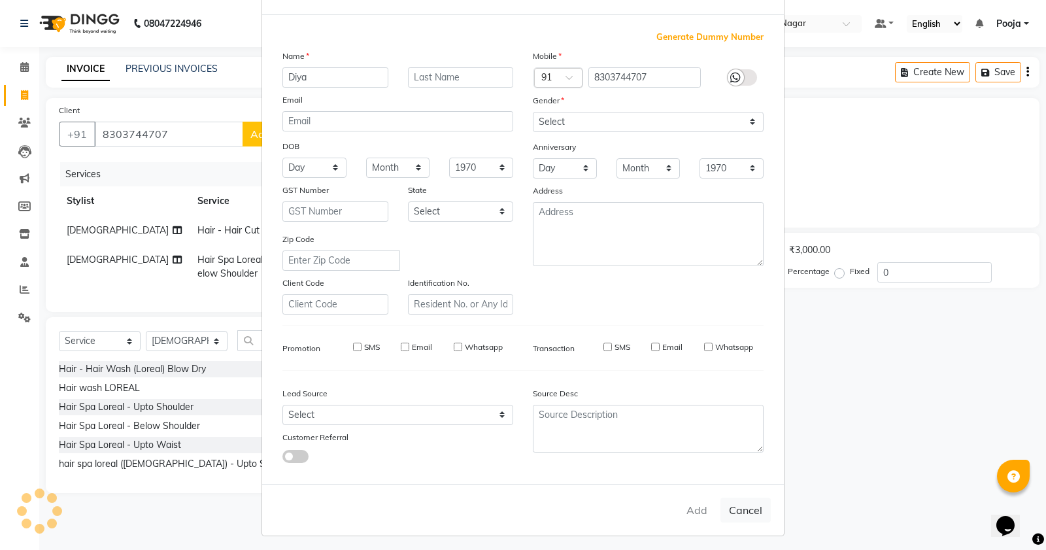
select select
checkbox input "false"
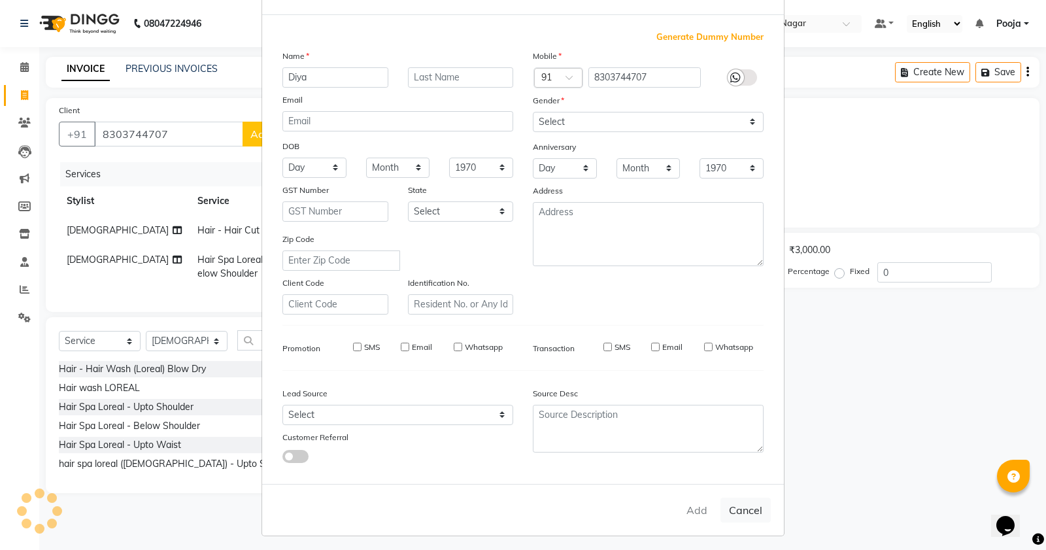
checkbox input "false"
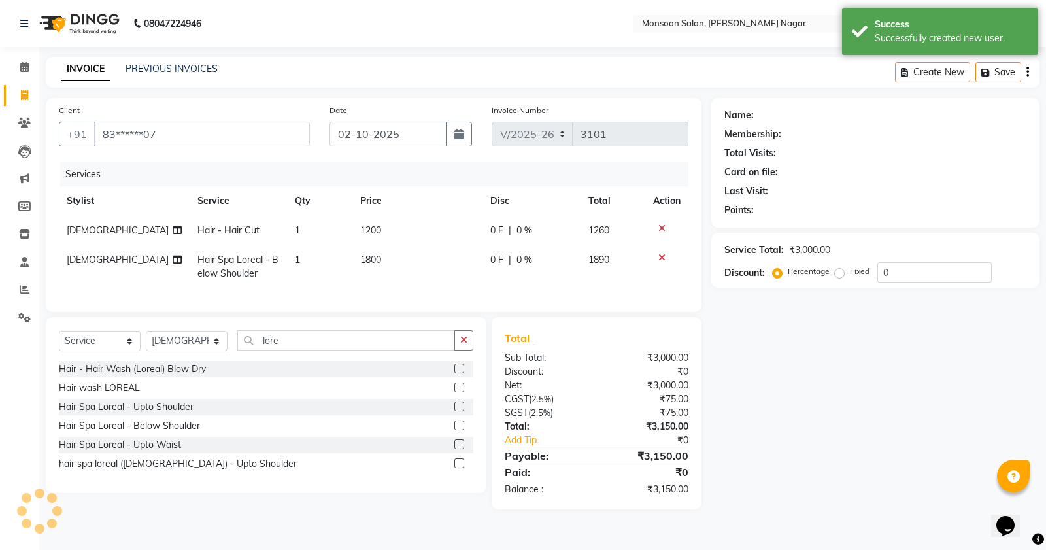
select select "1: Object"
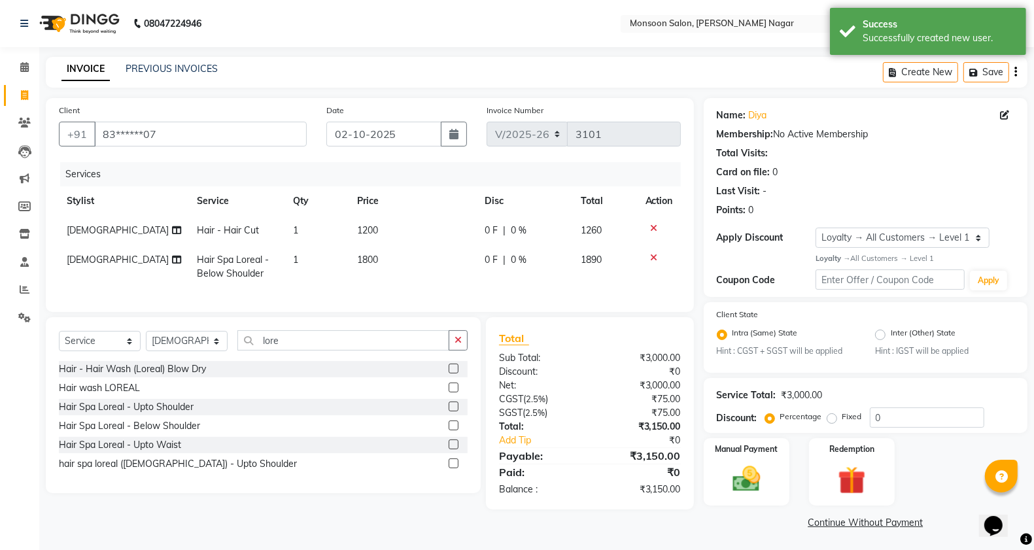
scroll to position [1, 0]
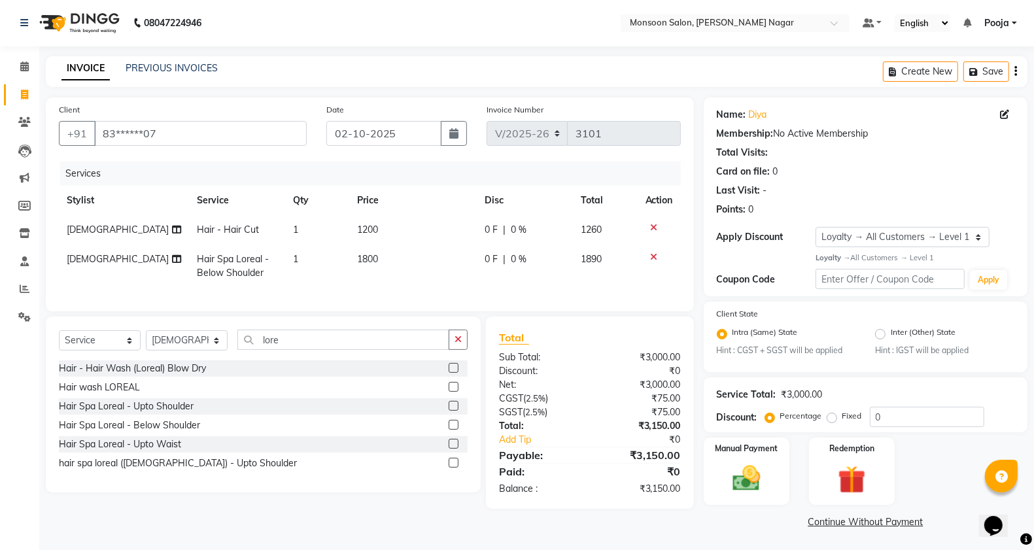
click at [396, 269] on td "1800" at bounding box center [414, 266] width 128 height 43
select select "89609"
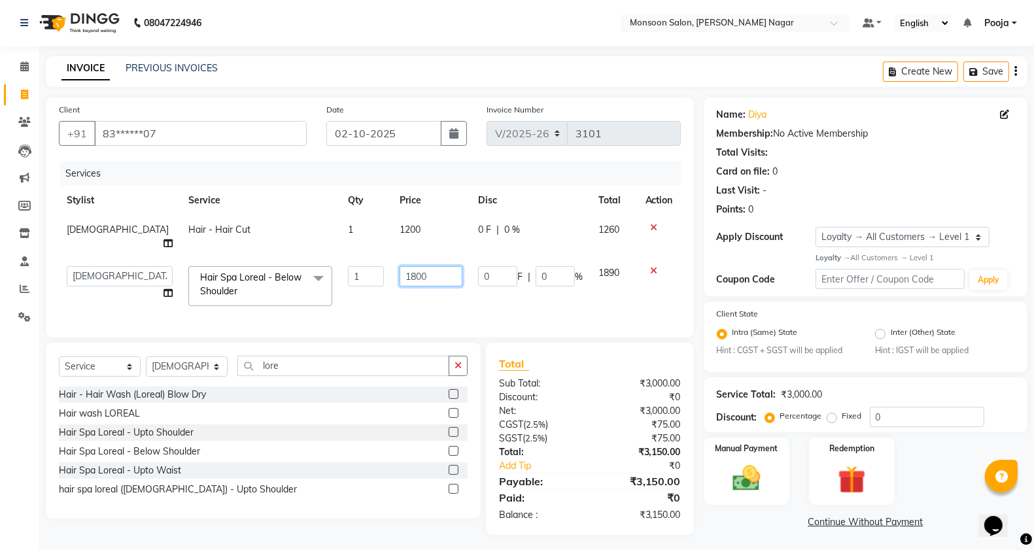
click at [400, 268] on input "1800" at bounding box center [431, 276] width 63 height 20
type input "3500"
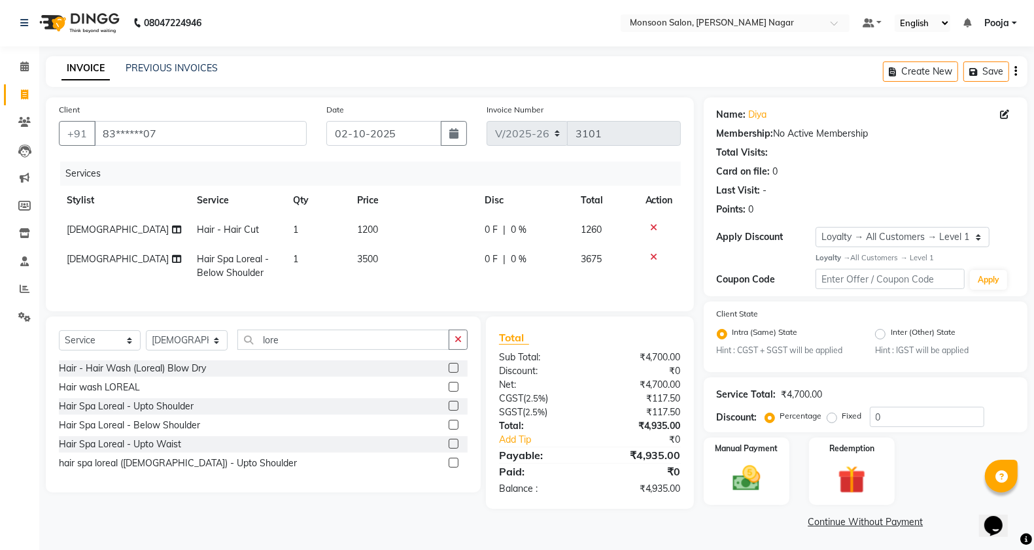
click at [394, 279] on td "3500" at bounding box center [414, 266] width 128 height 43
select select "89609"
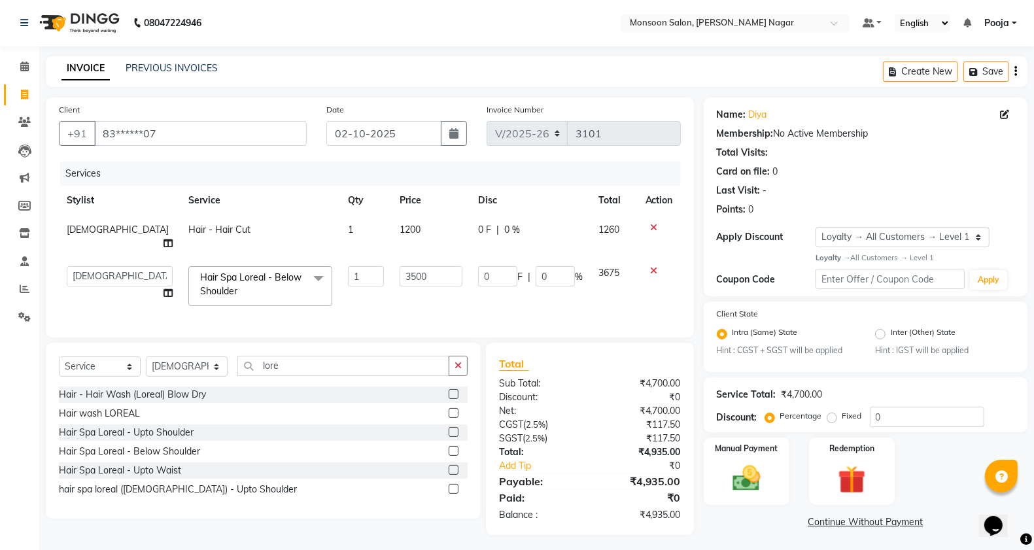
click at [842, 415] on label "Fixed" at bounding box center [852, 416] width 20 height 12
click at [833, 415] on input "Fixed" at bounding box center [834, 415] width 9 height 9
radio input "true"
drag, startPoint x: 897, startPoint y: 420, endPoint x: 849, endPoint y: 419, distance: 47.7
click at [850, 419] on div "Percentage Fixed 0" at bounding box center [876, 417] width 216 height 20
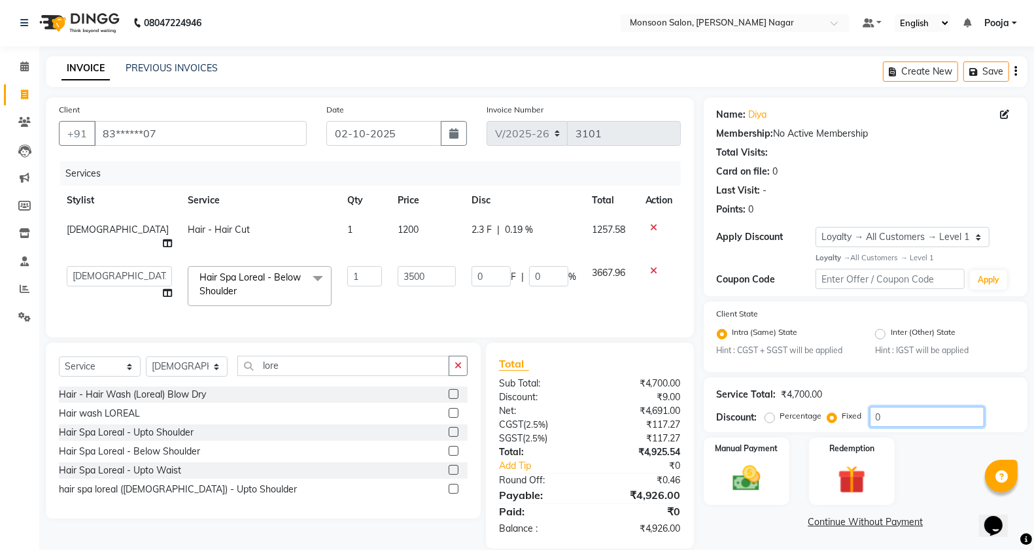
type input "9"
type input "6.7"
type input "0.19"
type input "93"
type input "69.26"
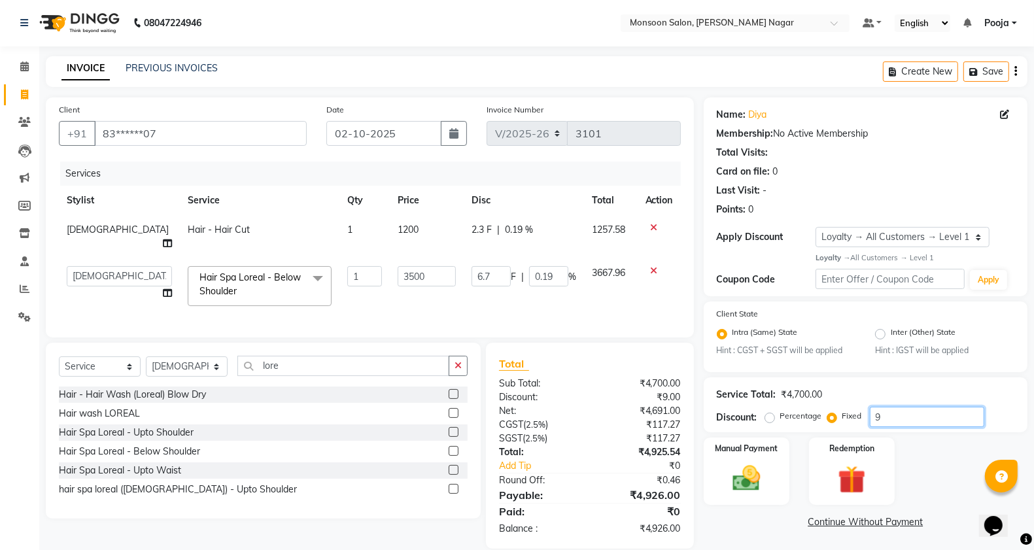
type input "1.98"
type input "935"
type input "696.28"
type input "19.89"
type input "93"
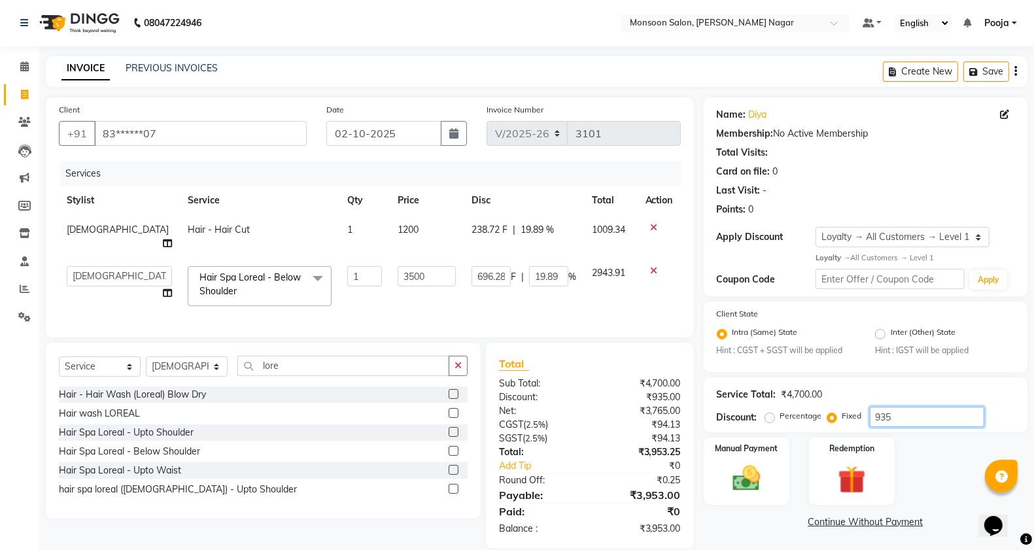
type input "69.26"
type input "1.98"
type input "9"
type input "6.7"
type input "0.19"
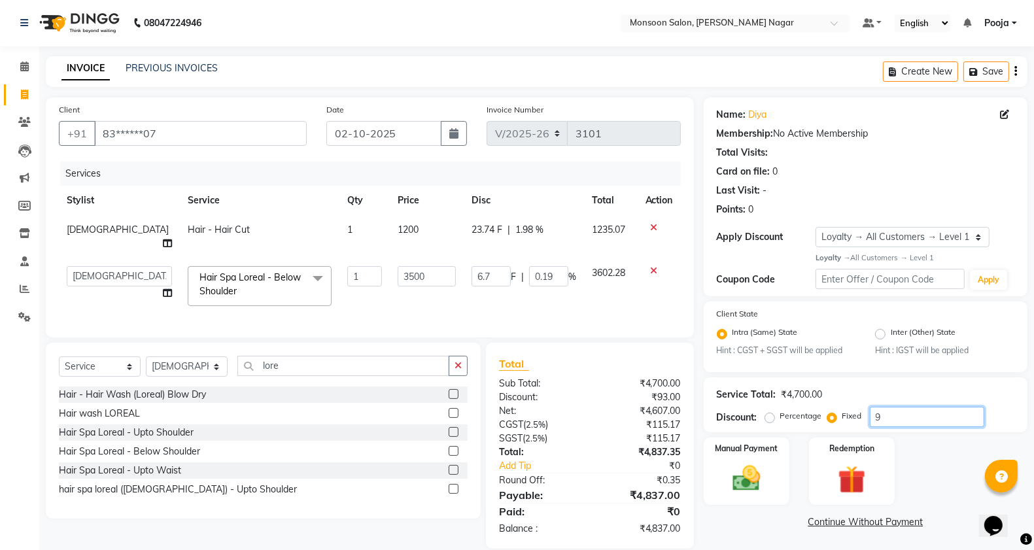
type input "0"
type input "9"
type input "6.7"
type input "0.19"
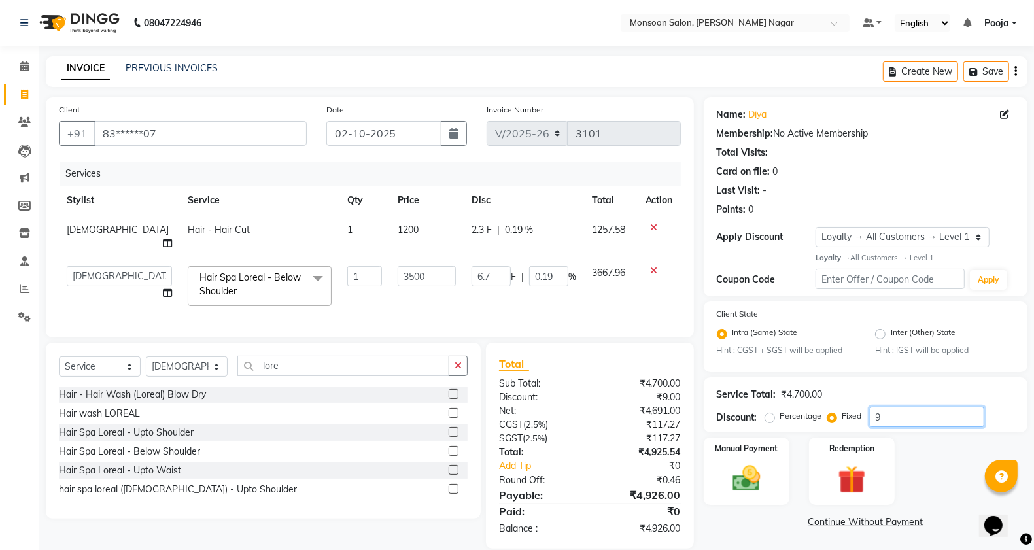
type input "99"
type input "73.72"
type input "2.11"
type input "9"
type input "6.7"
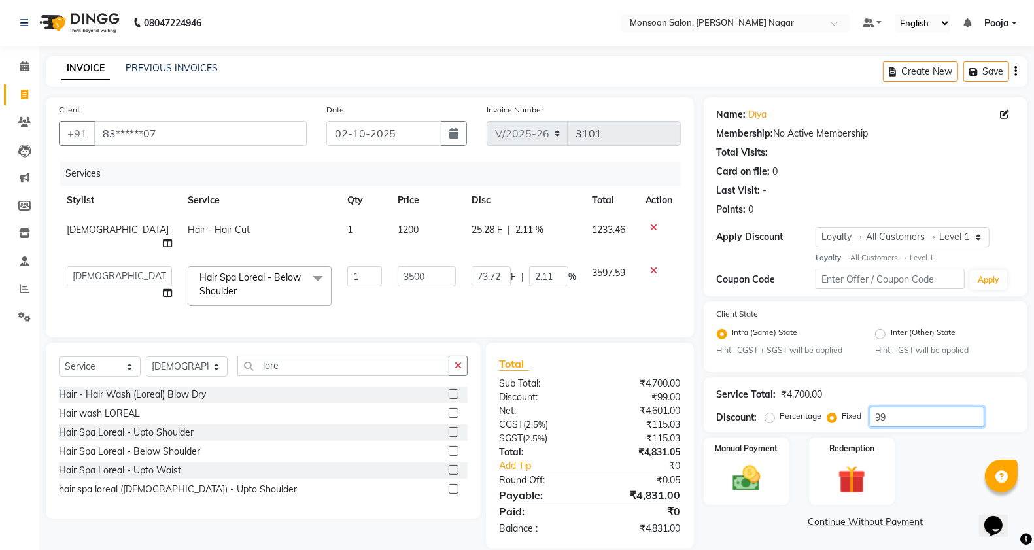
type input "0.19"
type input "92"
type input "68.51"
type input "1.96"
type input "920"
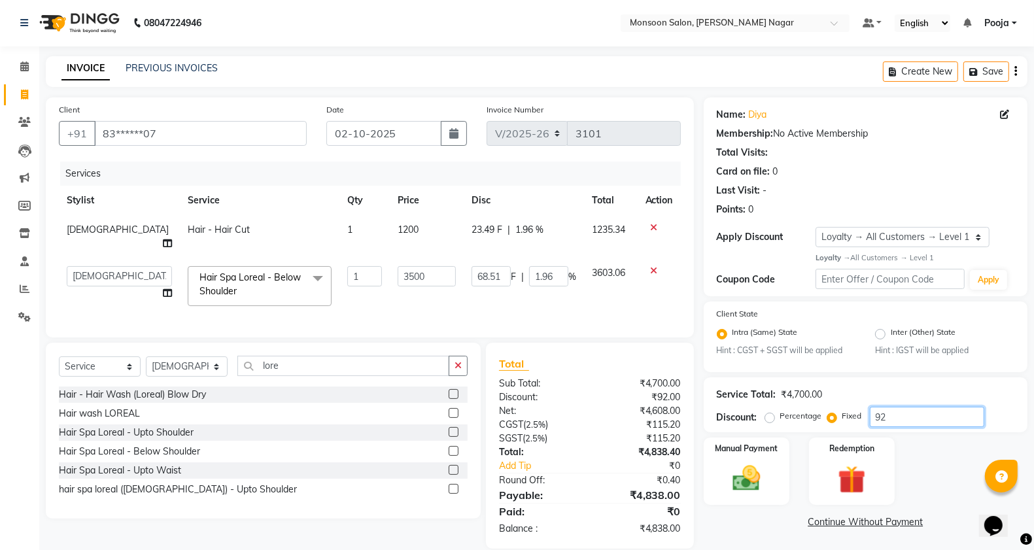
type input "685.11"
type input "19.57"
type input "92"
type input "68.51"
type input "1.96"
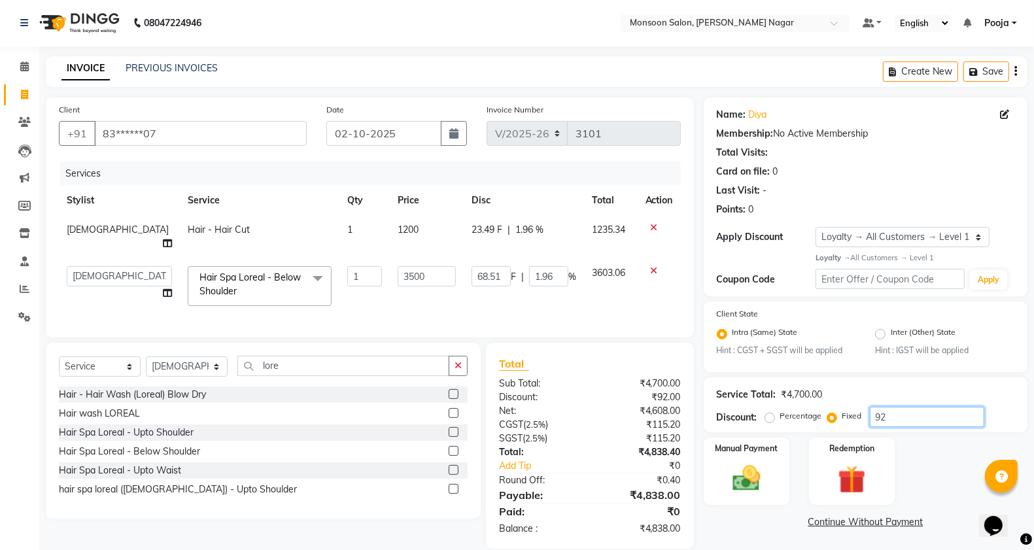
type input "9"
type input "6.7"
type input "0.19"
type input "0"
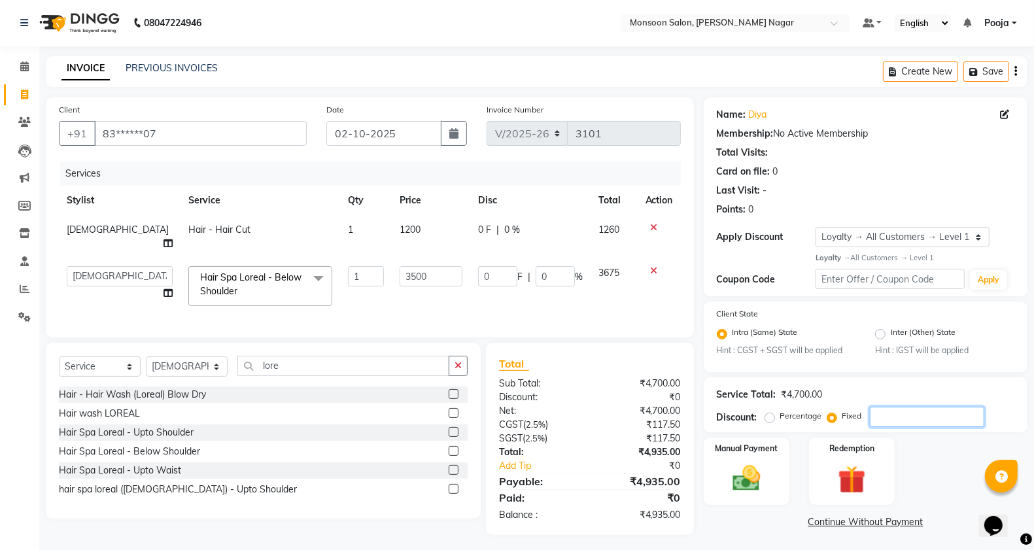
type input "8"
type input "5.96"
type input "0.17"
type input "80"
type input "59.57"
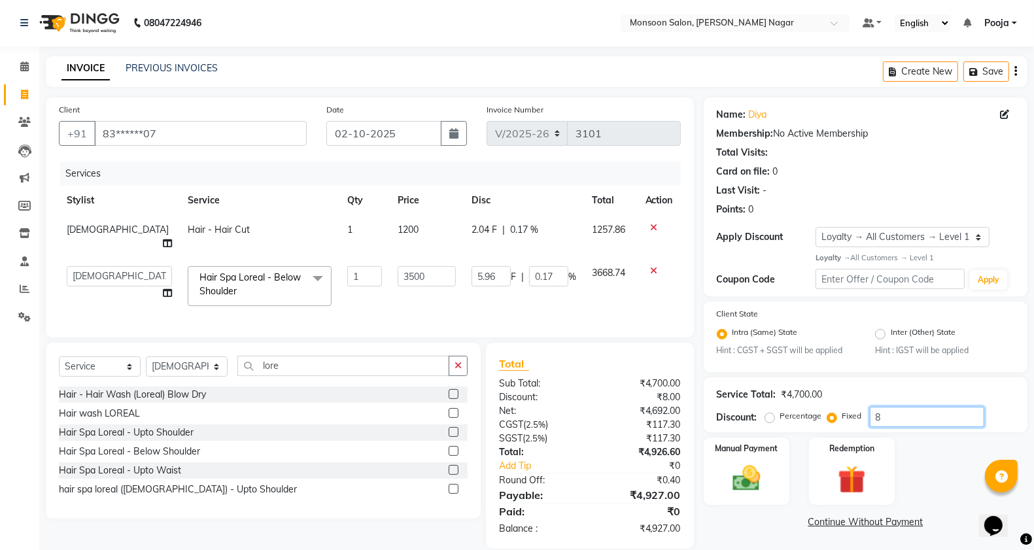
type input "1.7"
type input "800"
type input "595.74"
type input "17.02"
type input "80"
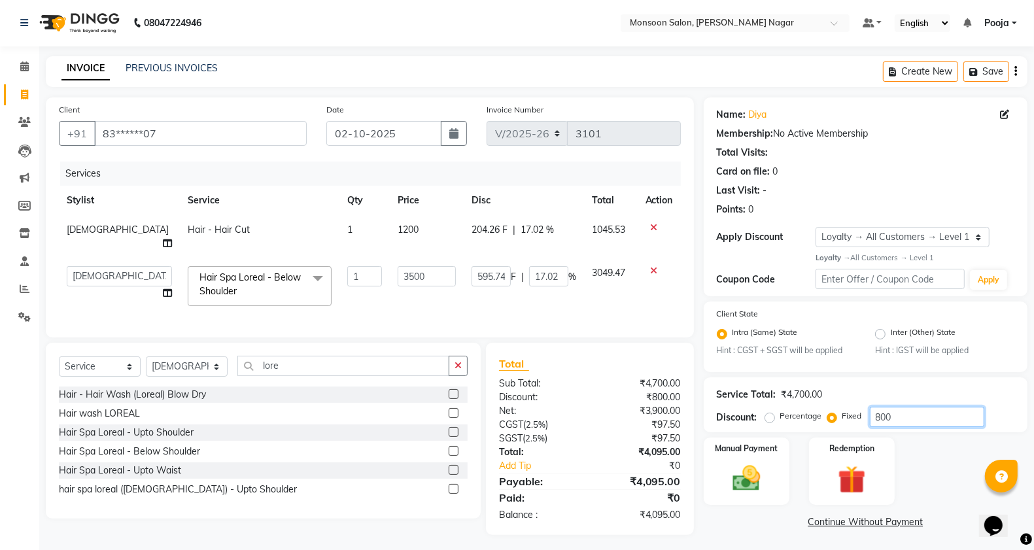
type input "59.57"
type input "1.7"
type input "8"
type input "5.96"
type input "0.17"
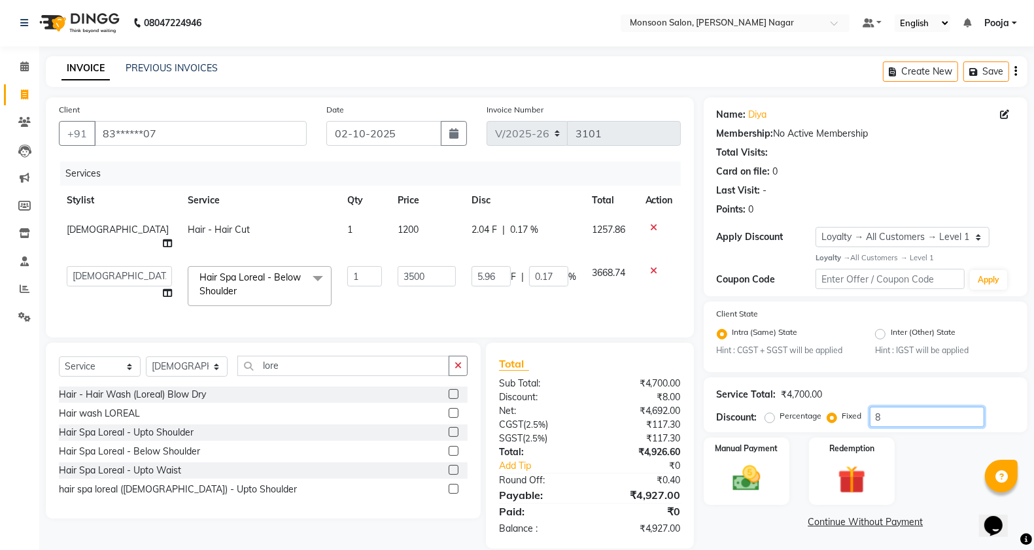
type input "85"
type input "63.3"
type input "1.81"
type input "8"
type input "5.96"
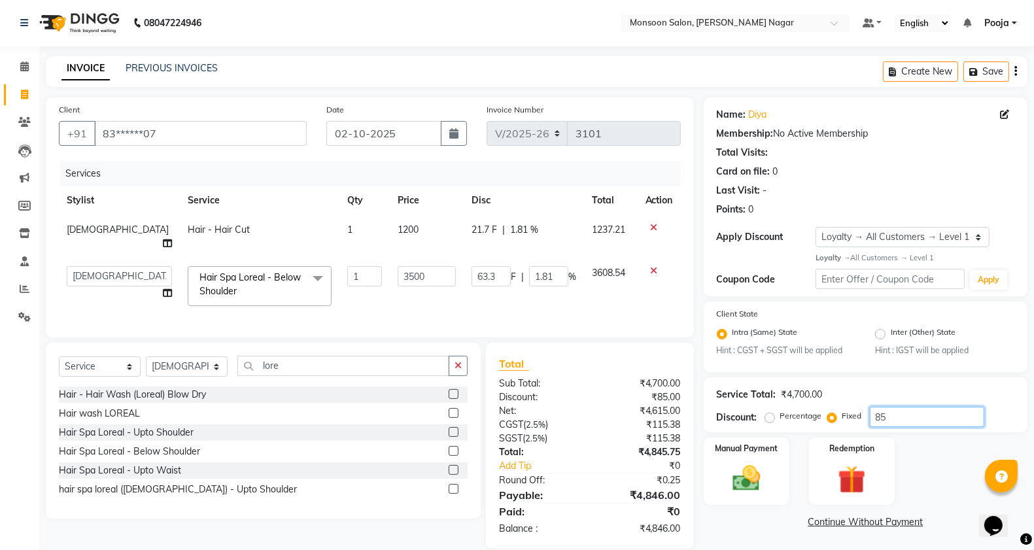
type input "0.17"
type input "80"
type input "59.57"
type input "1.7"
type input "805"
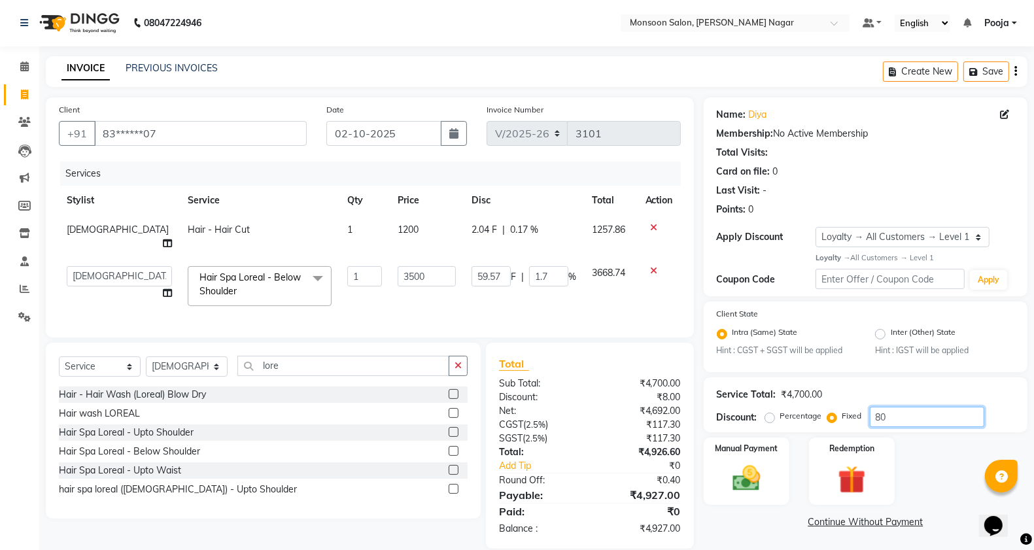
type input "599.47"
type input "17.13"
type input "80"
type input "59.57"
type input "1.7"
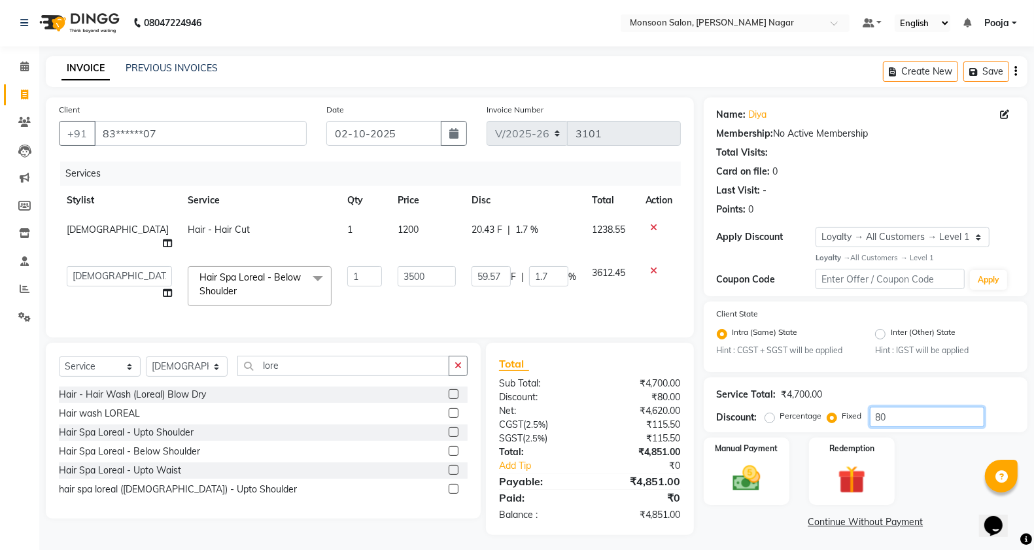
type input "8"
type input "5.96"
type input "0.17"
type input "84"
type input "62.55"
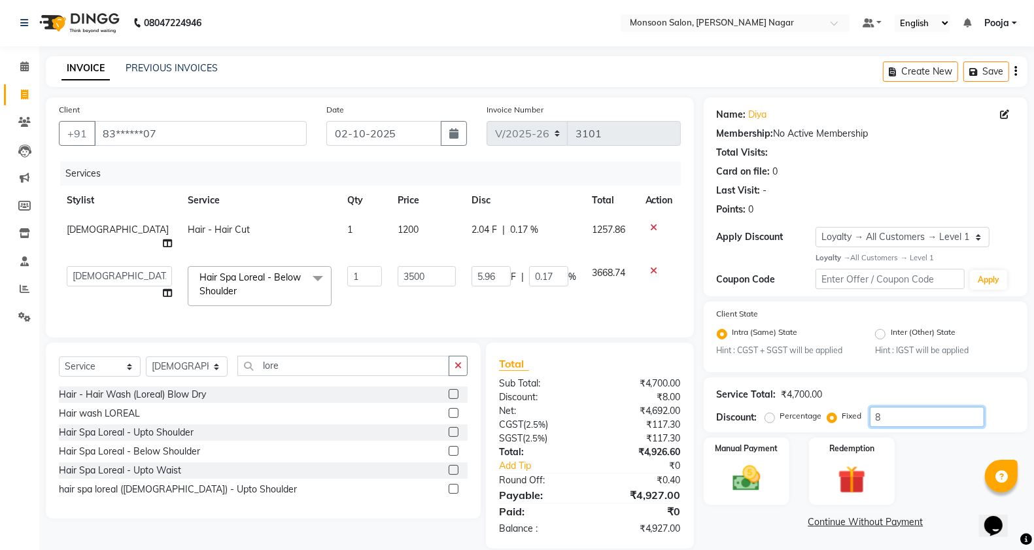
type input "1.79"
type input "8"
type input "5.96"
type input "0.17"
type input "80"
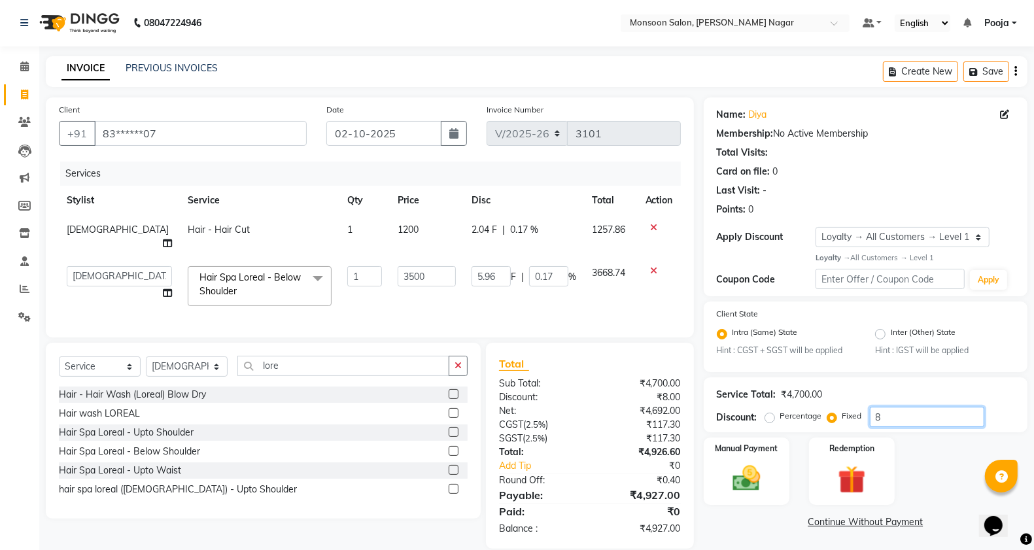
type input "59.57"
type input "1.7"
type input "804"
type input "598.72"
type input "17.11"
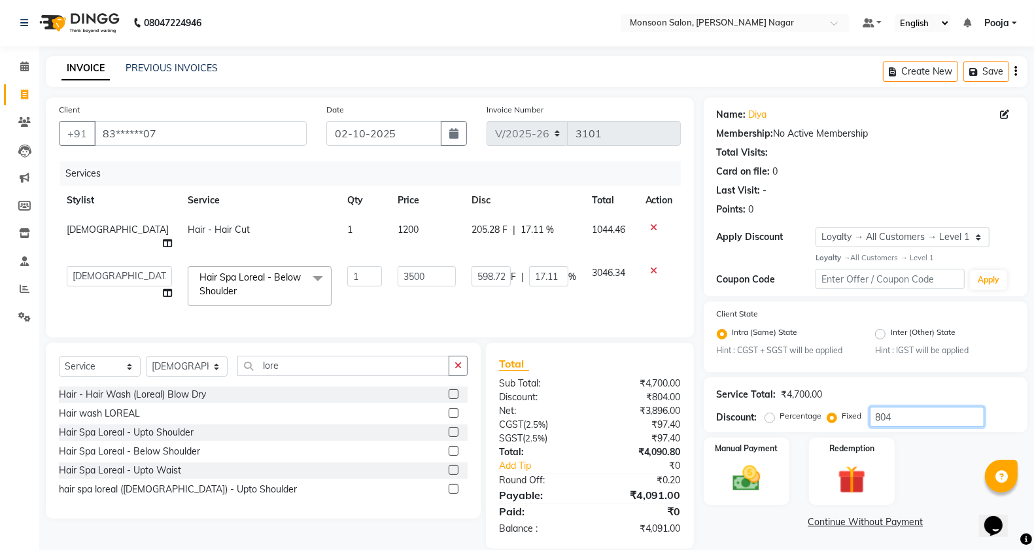
type input "80"
type input "59.57"
type input "1.7"
type input "8"
type input "5.96"
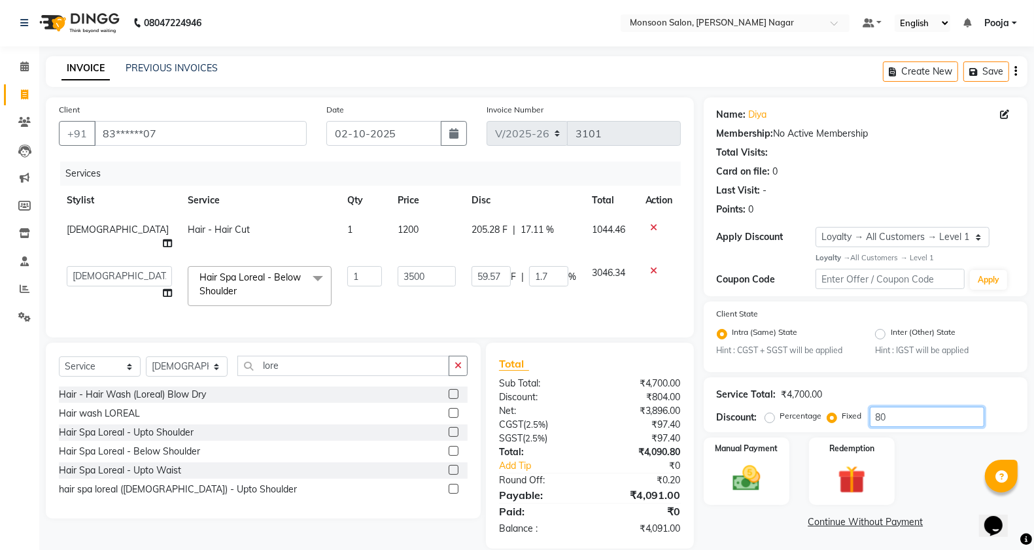
type input "0.17"
type input "0"
type input "7"
type input "5.21"
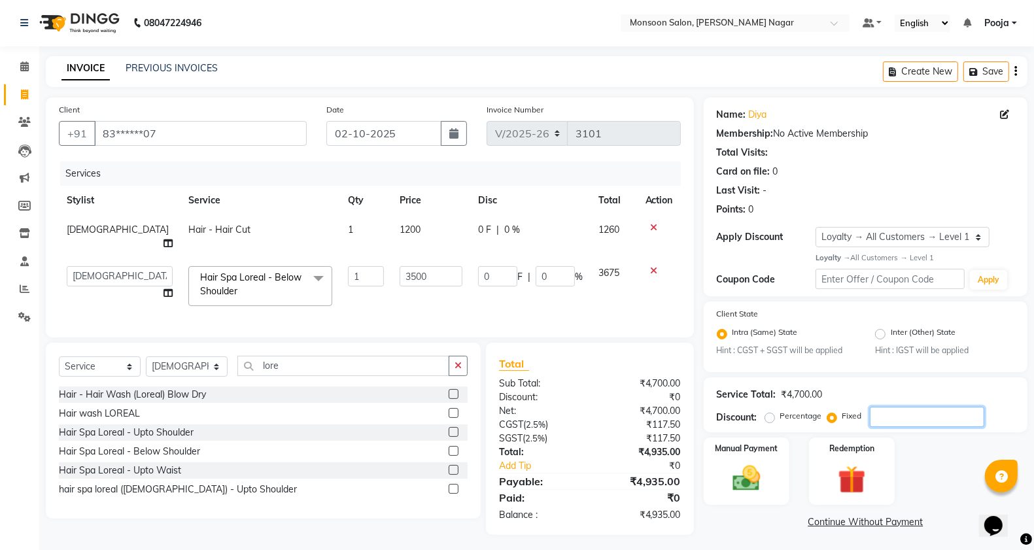
type input "0.15"
type input "70"
type input "52.13"
type input "1.49"
type input "700"
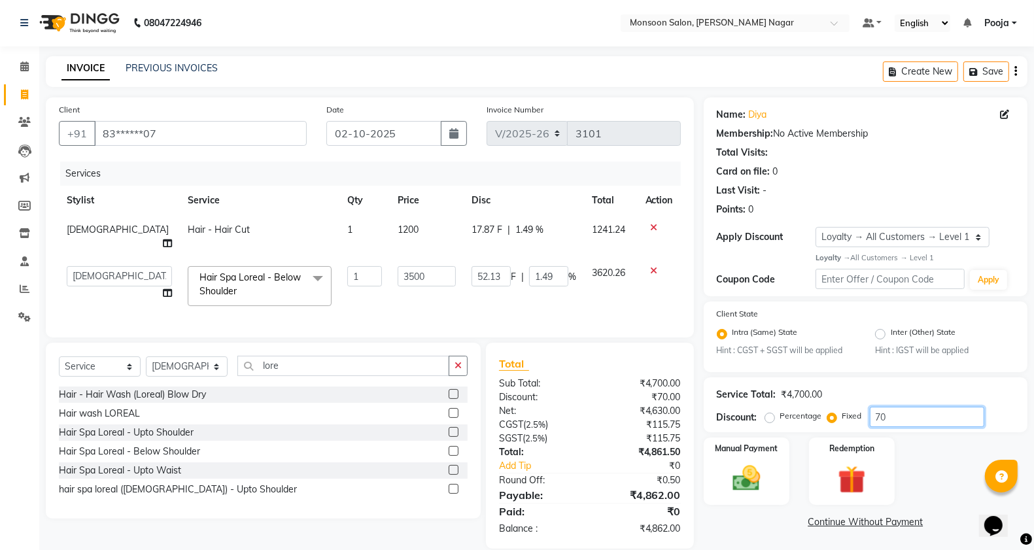
type input "521.28"
type input "14.89"
type input "70"
type input "52.13"
type input "1.49"
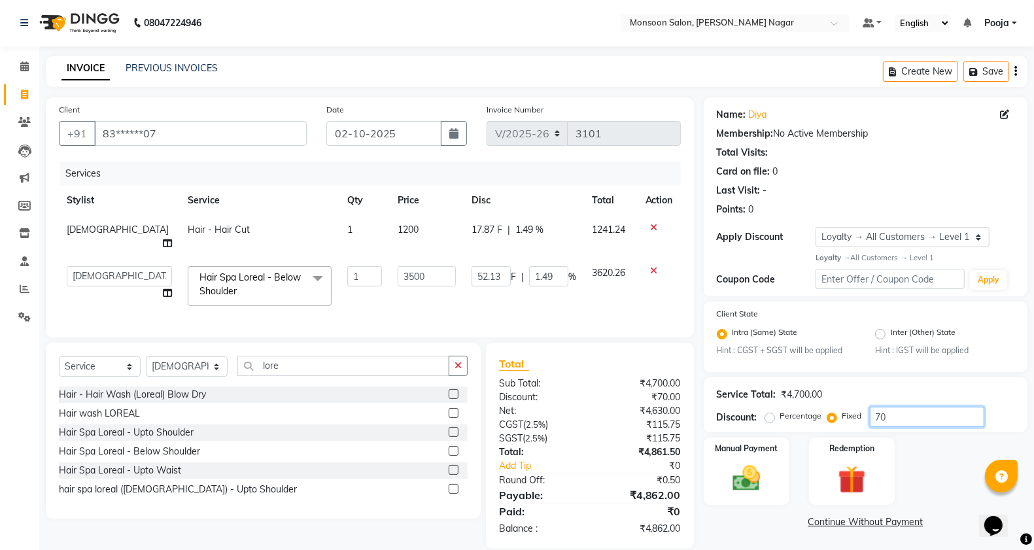
type input "7"
type input "5.21"
type input "0.15"
type input "0"
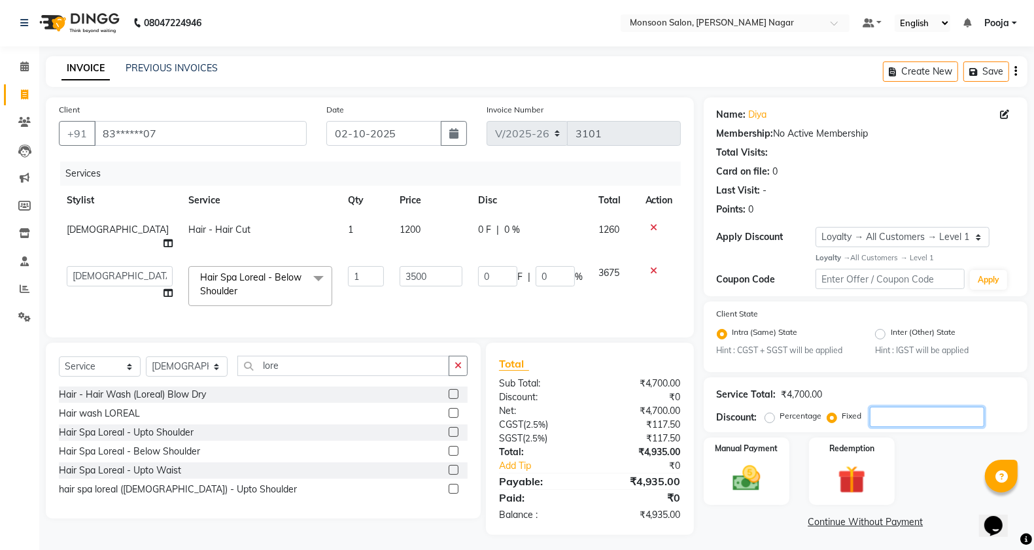
type input "6"
type input "4.47"
type input "0.13"
type input "60"
type input "44.68"
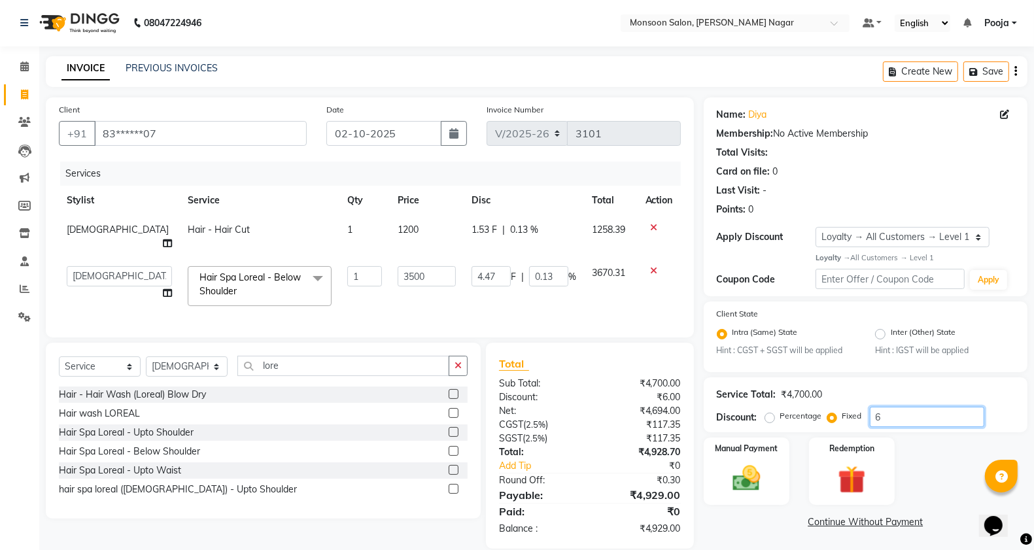
type input "1.28"
type input "600"
type input "446.81"
type input "12.77"
type input "60"
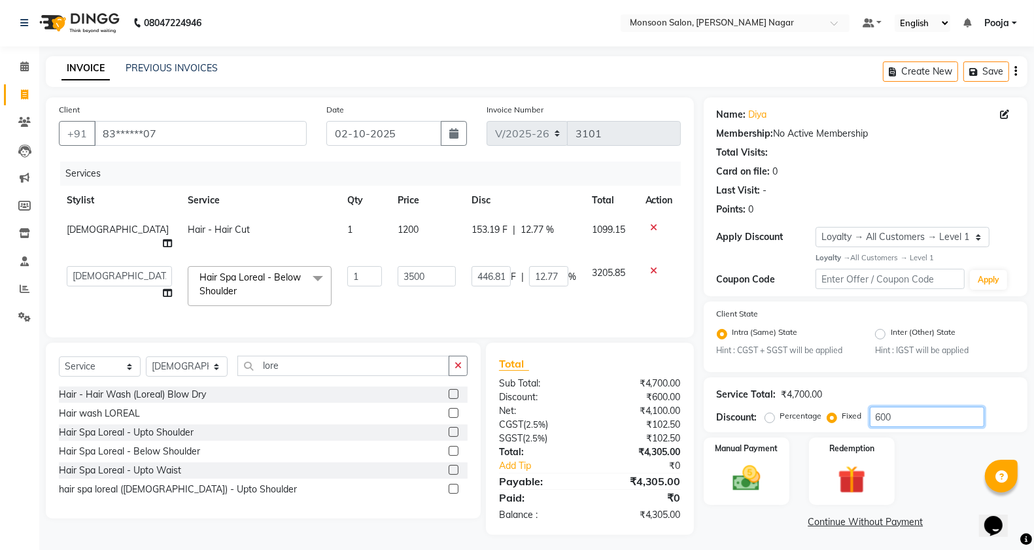
type input "44.68"
click at [895, 419] on input "number" at bounding box center [927, 417] width 114 height 20
click at [478, 230] on span "227.23 F" at bounding box center [490, 230] width 36 height 14
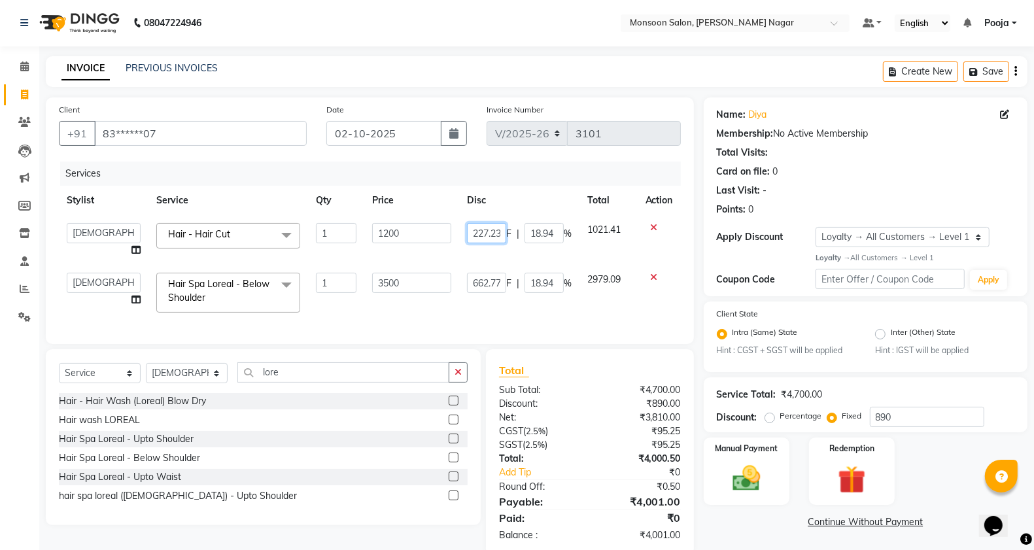
click at [478, 230] on input "227.23" at bounding box center [486, 233] width 39 height 20
click at [522, 307] on div "Services Stylist Service Qty Price Disc Total Action [PERSON_NAME] [PERSON_NAME…" at bounding box center [370, 246] width 622 height 169
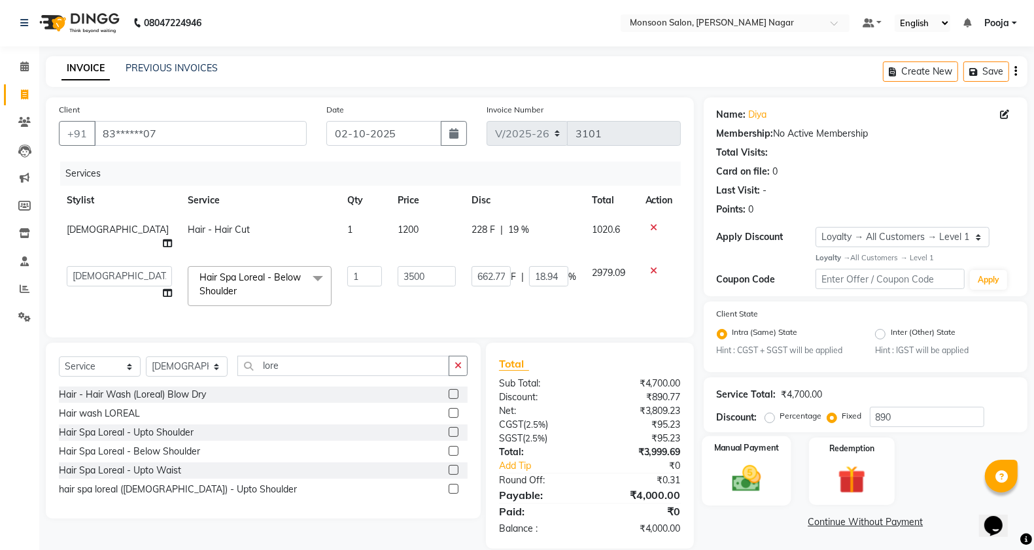
click at [769, 488] on img at bounding box center [746, 478] width 46 height 33
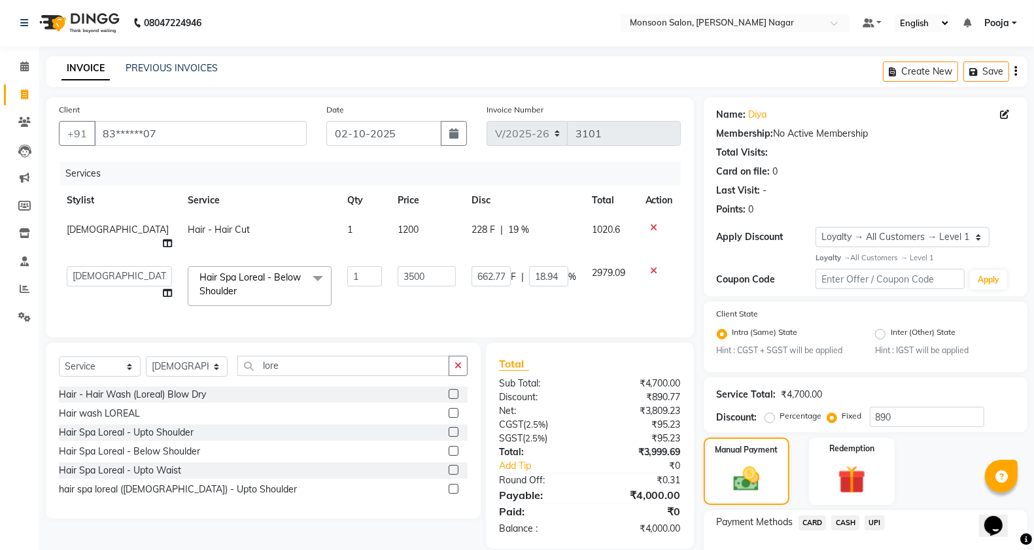
click at [815, 515] on span "CARD" at bounding box center [813, 522] width 28 height 15
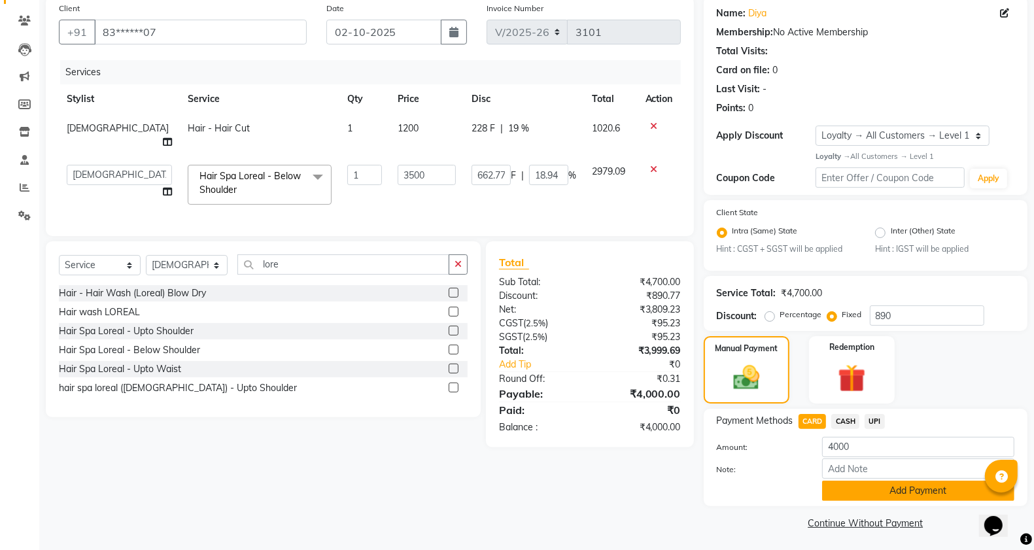
click at [841, 482] on button "Add Payment" at bounding box center [918, 491] width 192 height 20
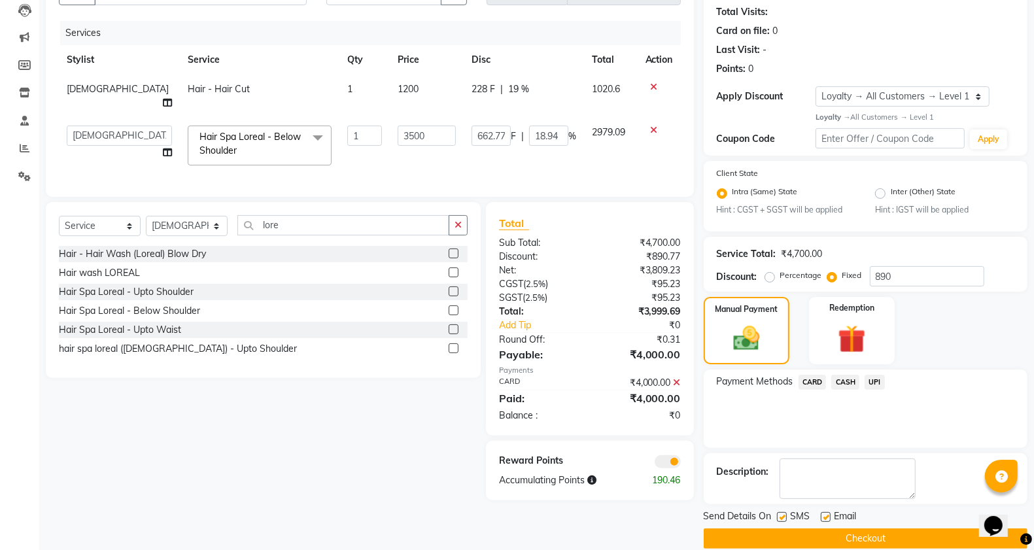
scroll to position [158, 0]
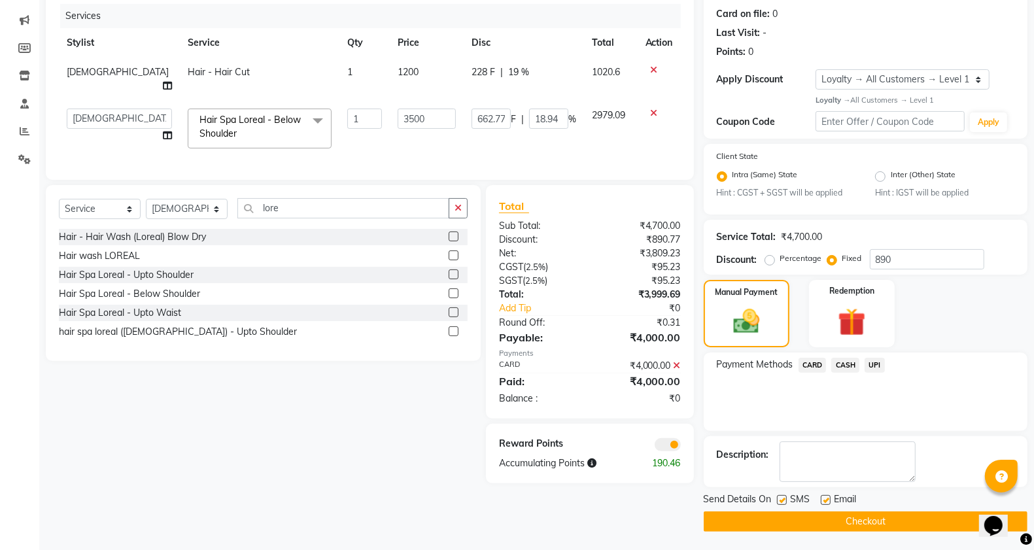
click at [835, 517] on button "Checkout" at bounding box center [866, 521] width 324 height 20
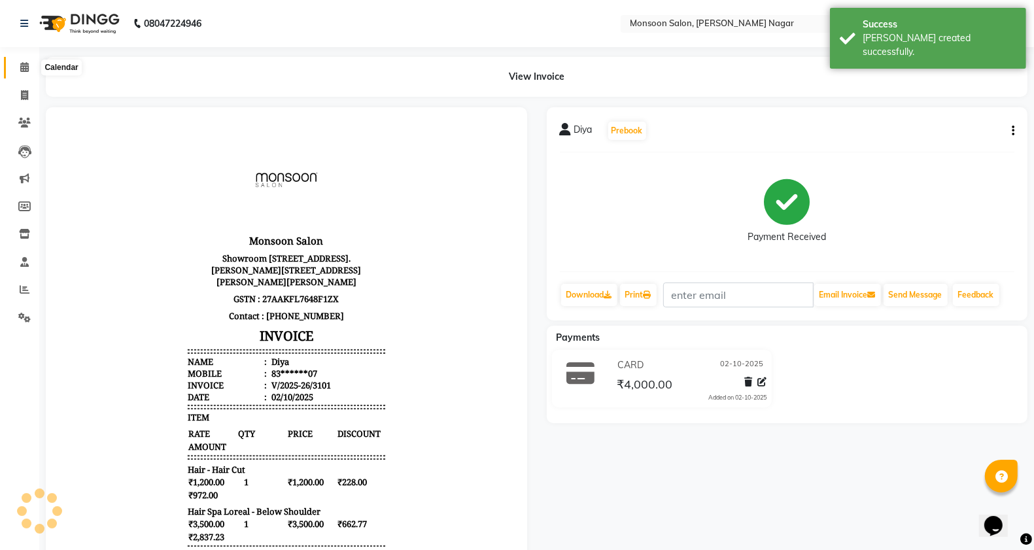
click at [26, 73] on span at bounding box center [24, 67] width 23 height 15
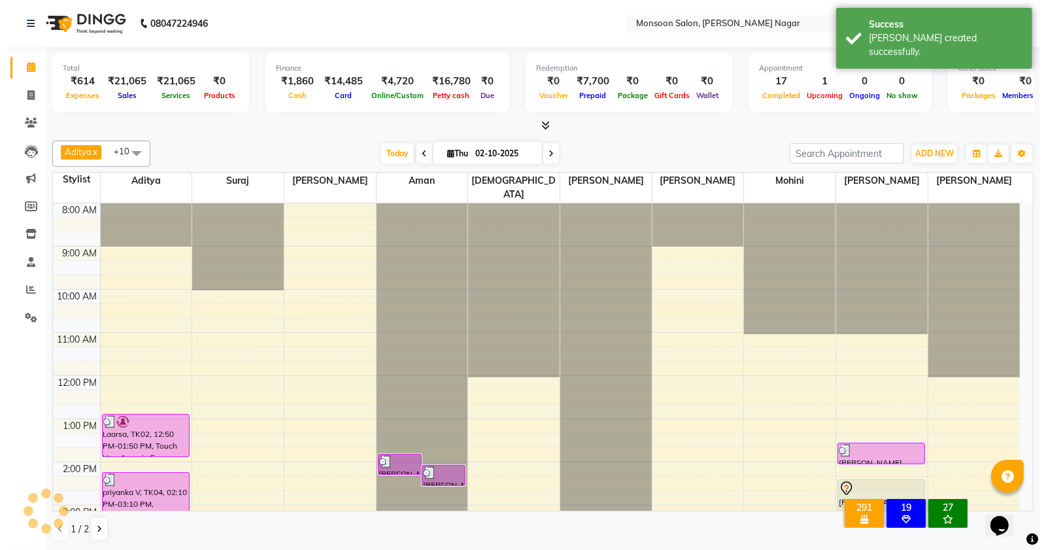
scroll to position [218, 0]
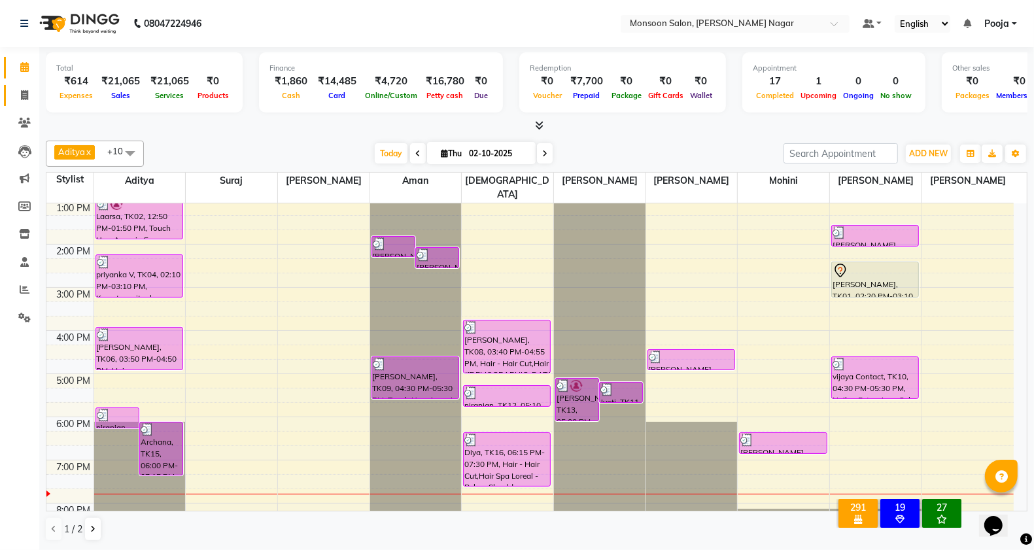
click at [7, 92] on link "Invoice" at bounding box center [19, 96] width 31 height 22
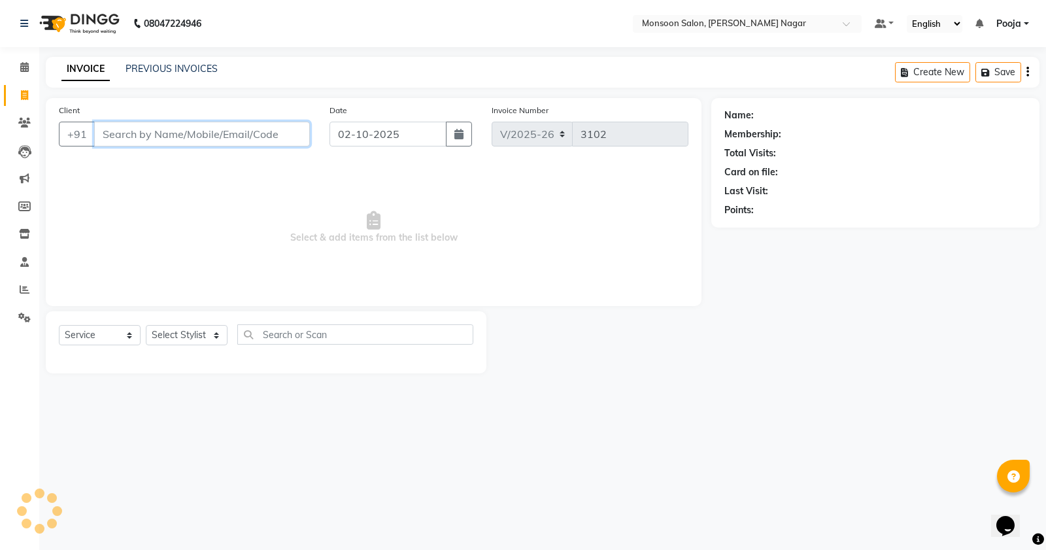
click at [137, 133] on input "Client" at bounding box center [202, 134] width 216 height 25
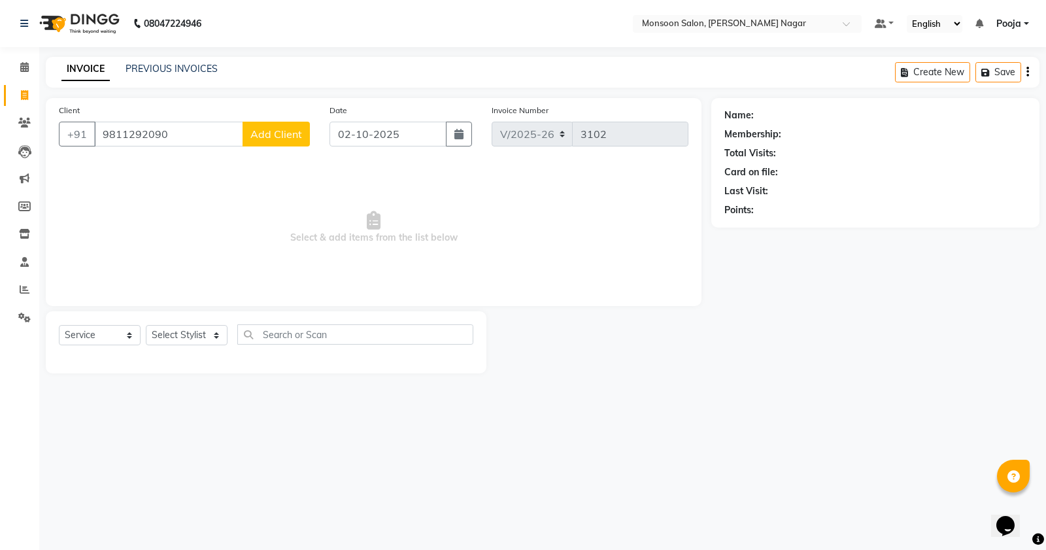
click at [278, 141] on button "Add Client" at bounding box center [276, 134] width 67 height 25
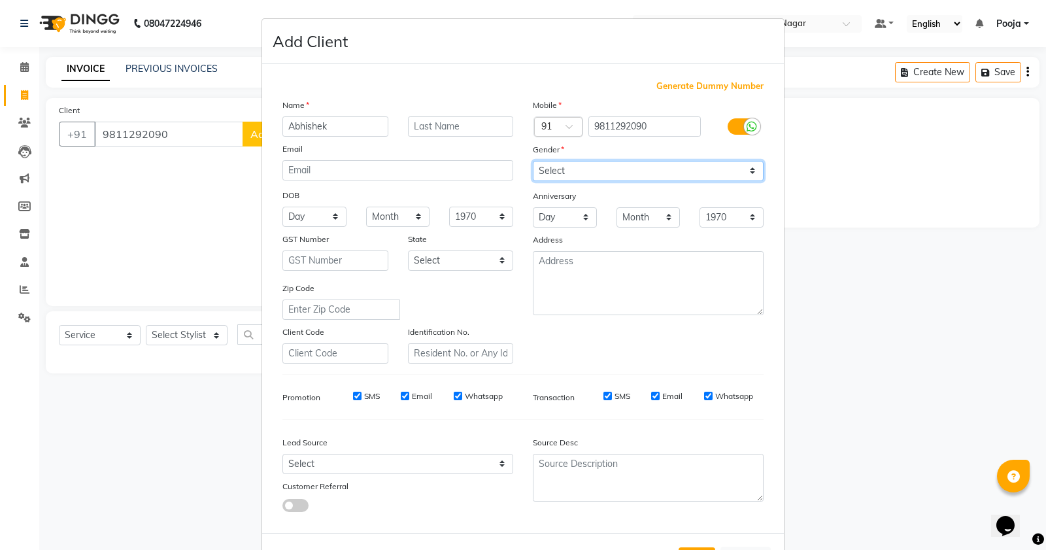
click at [583, 169] on select "Select [DEMOGRAPHIC_DATA] [DEMOGRAPHIC_DATA] Other Prefer Not To Say" at bounding box center [648, 171] width 231 height 20
click at [533, 161] on select "Select [DEMOGRAPHIC_DATA] [DEMOGRAPHIC_DATA] Other Prefer Not To Say" at bounding box center [648, 171] width 231 height 20
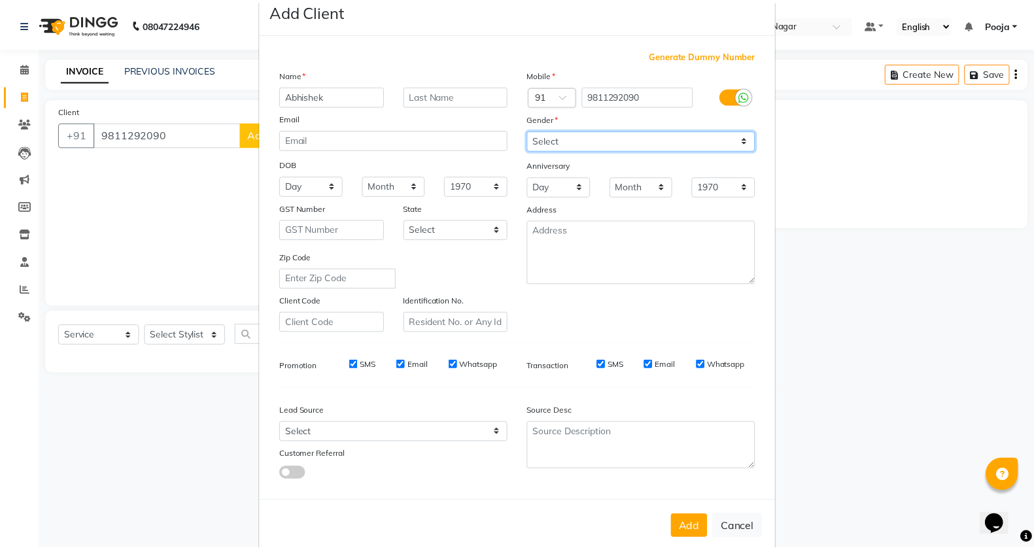
scroll to position [49, 0]
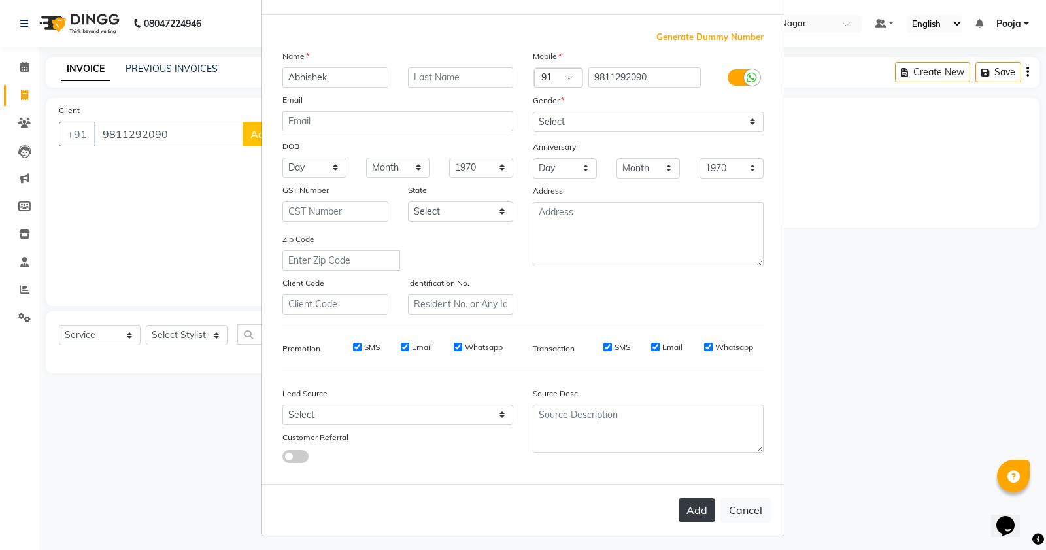
click at [688, 507] on button "Add" at bounding box center [697, 510] width 37 height 24
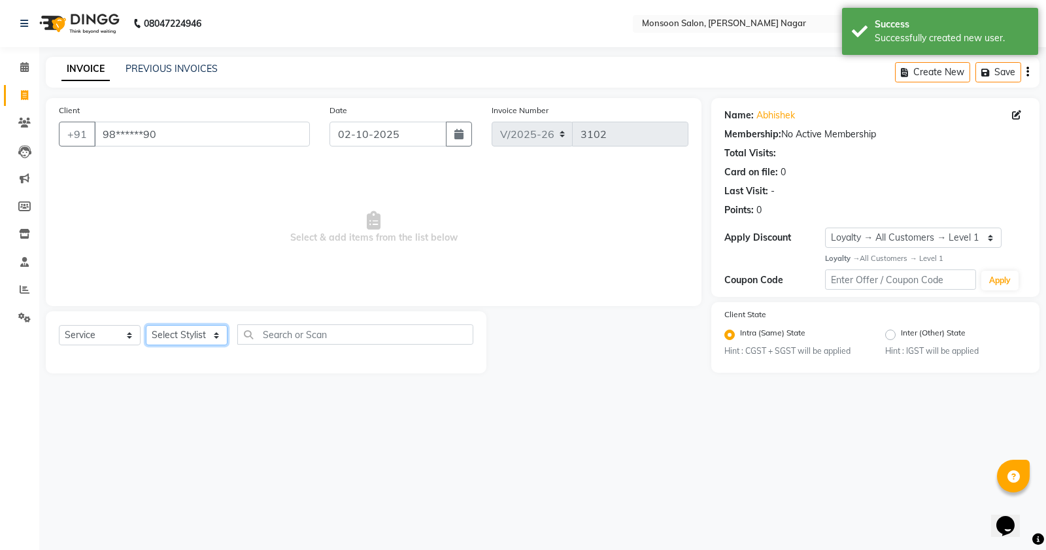
click at [158, 337] on select "Select Stylist [PERSON_NAME] [PERSON_NAME] [PERSON_NAME] [PERSON_NAME] [PERSON_…" at bounding box center [187, 335] width 82 height 20
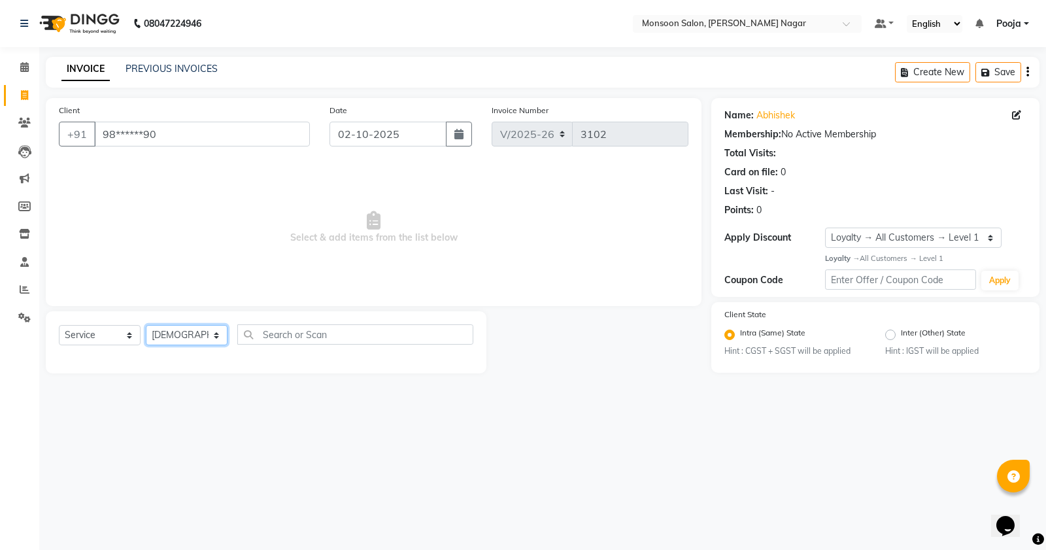
click at [146, 325] on select "Select Stylist [PERSON_NAME] [PERSON_NAME] [PERSON_NAME] [PERSON_NAME] [PERSON_…" at bounding box center [187, 335] width 82 height 20
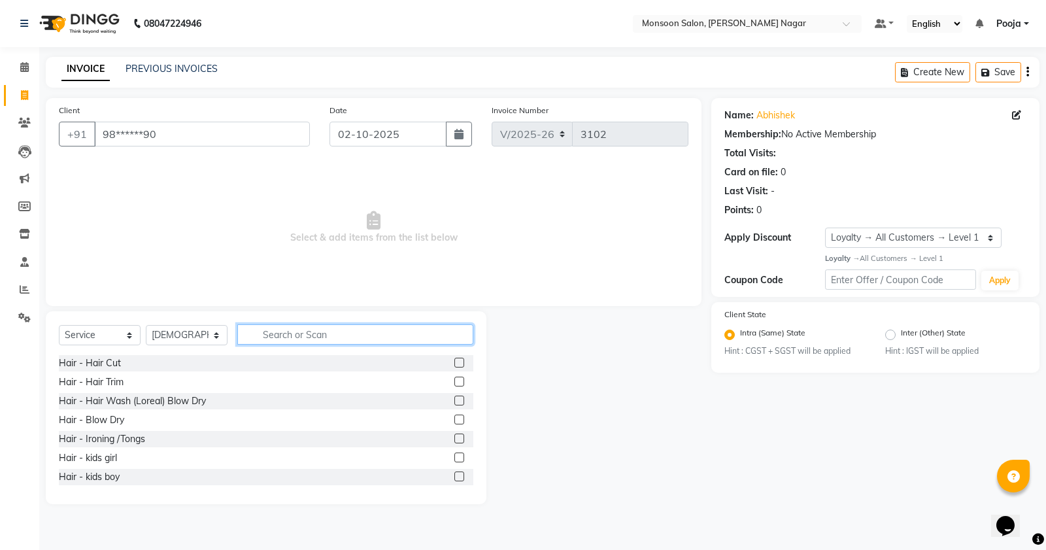
click at [296, 344] on input "text" at bounding box center [355, 334] width 236 height 20
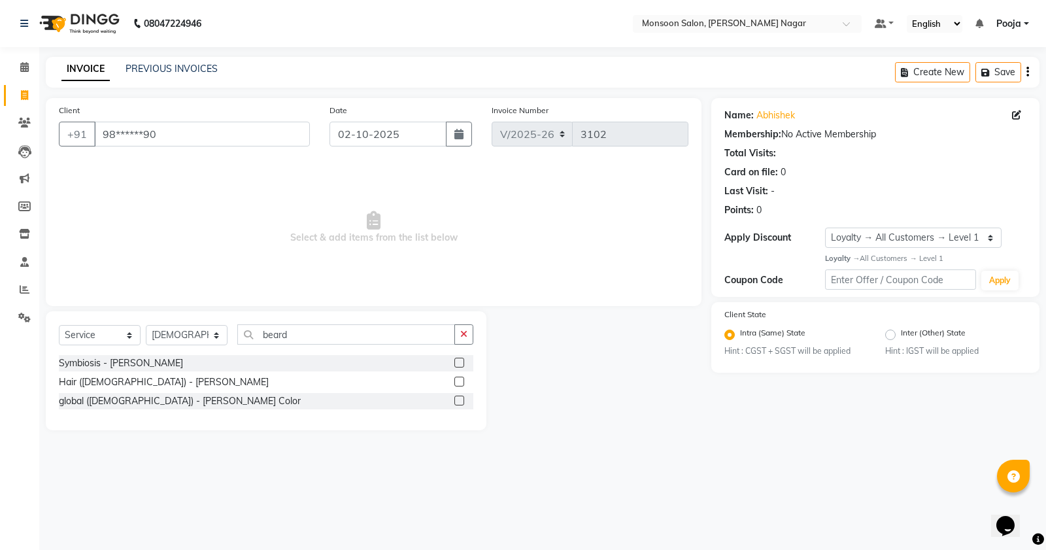
click at [458, 381] on label at bounding box center [460, 382] width 10 height 10
click at [458, 381] on input "checkbox" at bounding box center [459, 382] width 9 height 9
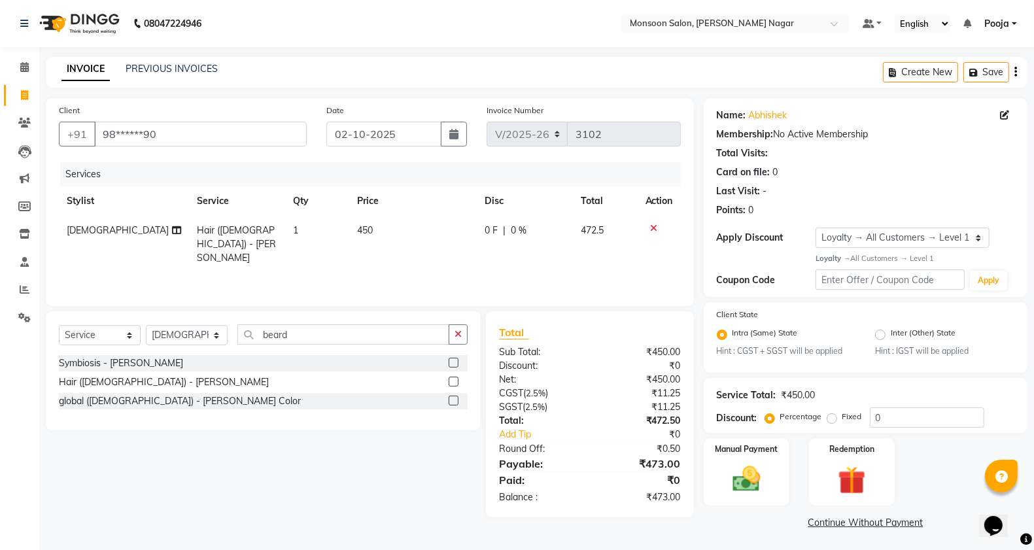
click at [1016, 72] on icon "button" at bounding box center [1015, 72] width 3 height 1
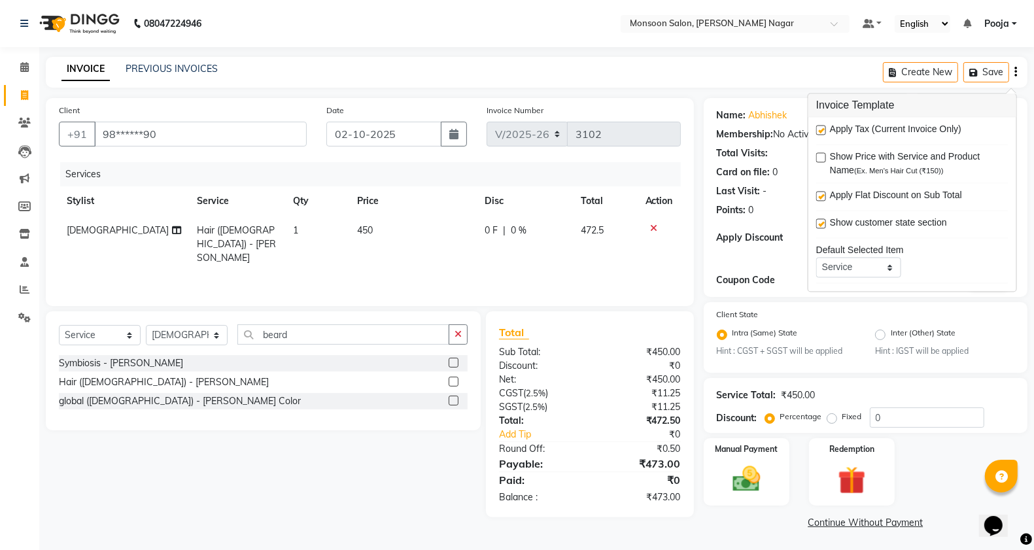
click at [818, 128] on label at bounding box center [821, 131] width 10 height 10
click at [818, 128] on input "checkbox" at bounding box center [820, 131] width 9 height 9
click at [795, 147] on div "Total Visits:" at bounding box center [866, 154] width 298 height 14
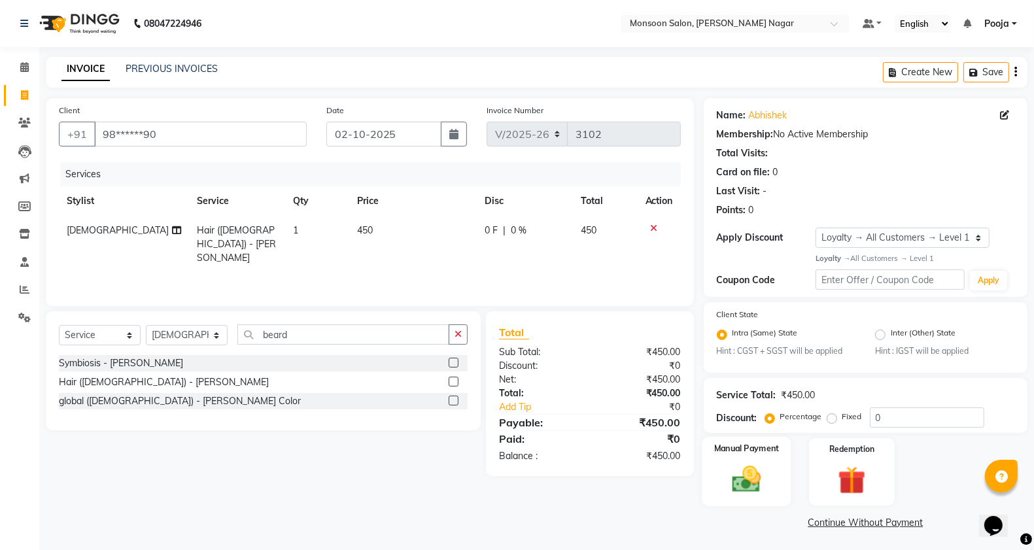
click at [753, 470] on img at bounding box center [746, 479] width 46 height 33
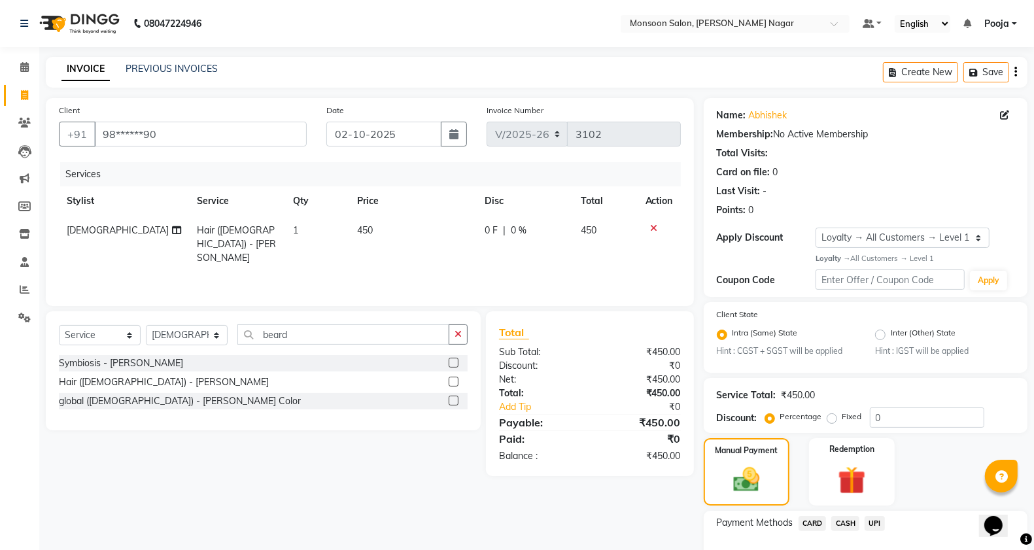
click at [872, 519] on span "UPI" at bounding box center [875, 523] width 20 height 15
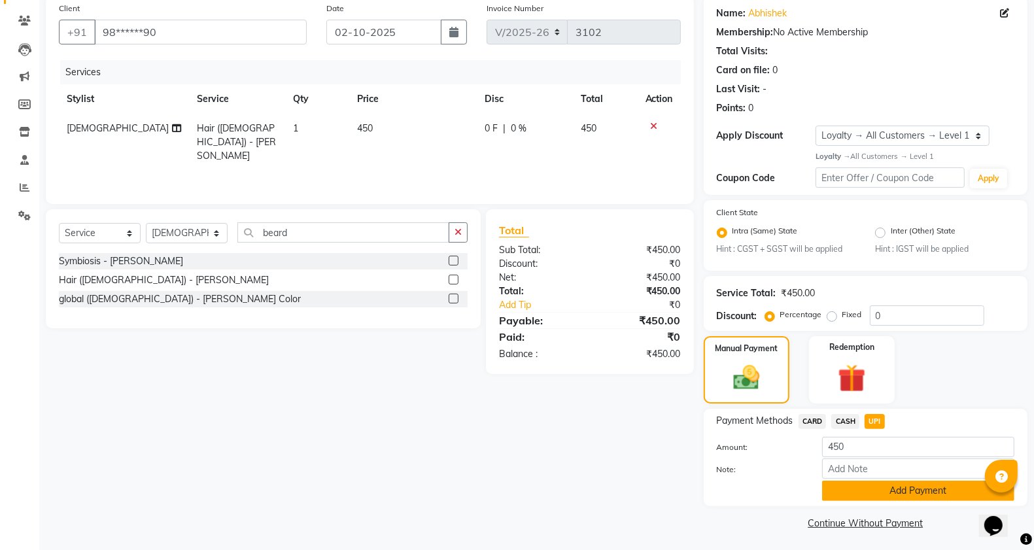
click at [874, 492] on button "Add Payment" at bounding box center [918, 491] width 192 height 20
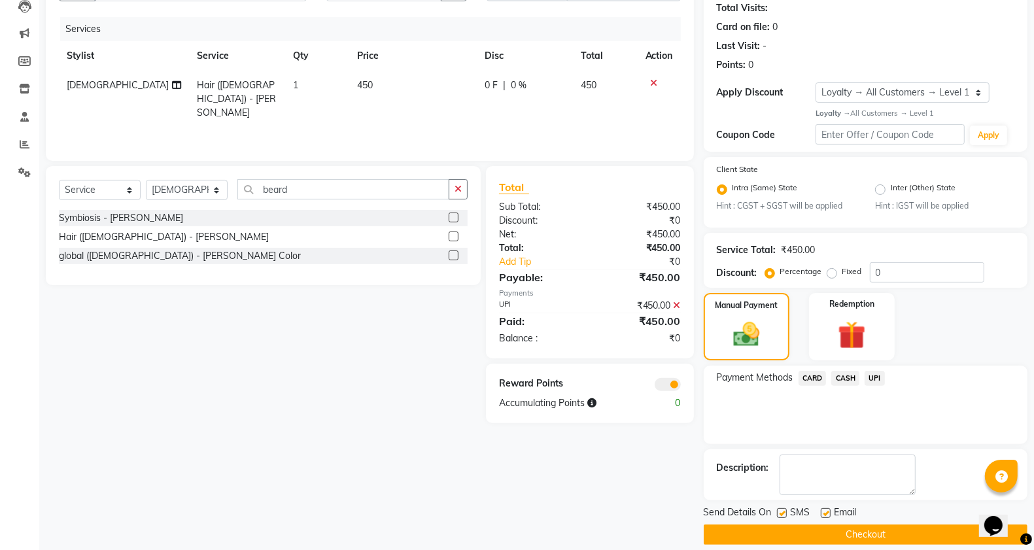
scroll to position [158, 0]
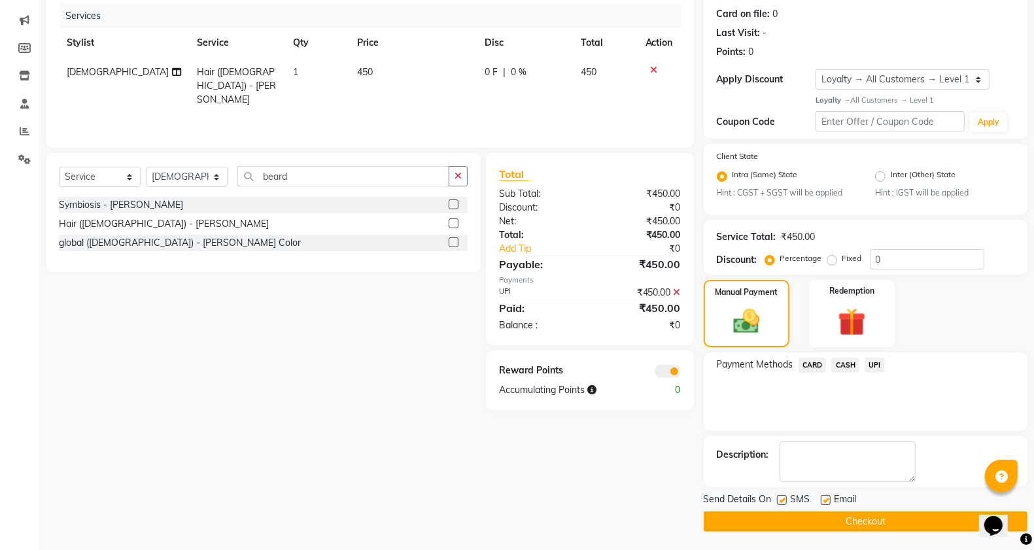
click at [890, 515] on button "Checkout" at bounding box center [866, 521] width 324 height 20
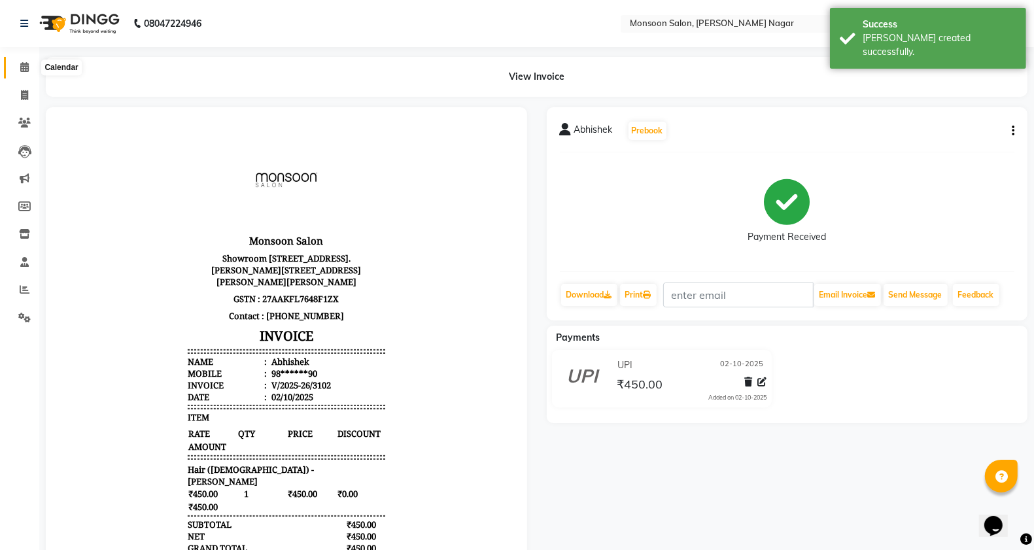
click at [25, 72] on icon at bounding box center [24, 67] width 9 height 10
